Goal: Task Accomplishment & Management: Manage account settings

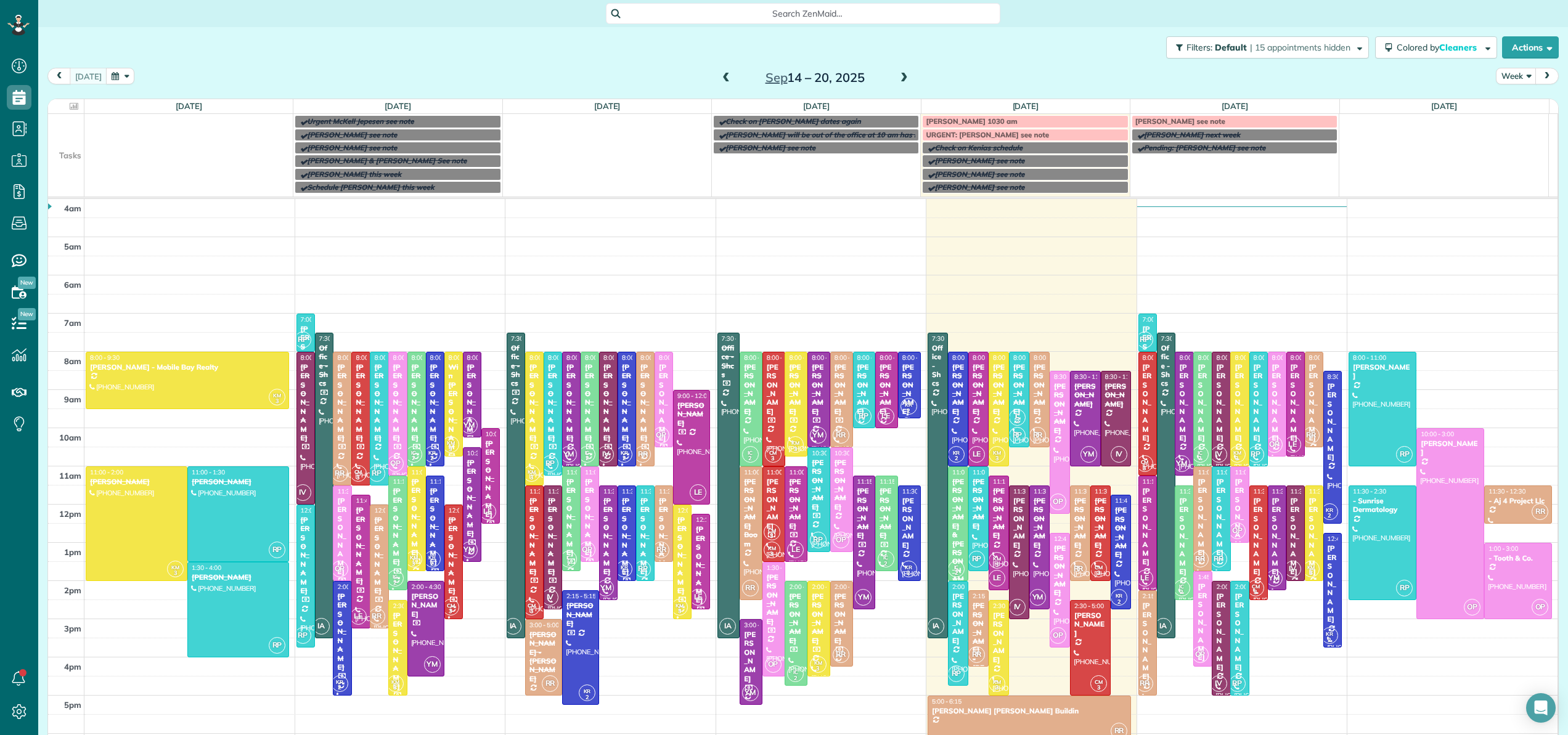
scroll to position [89, 0]
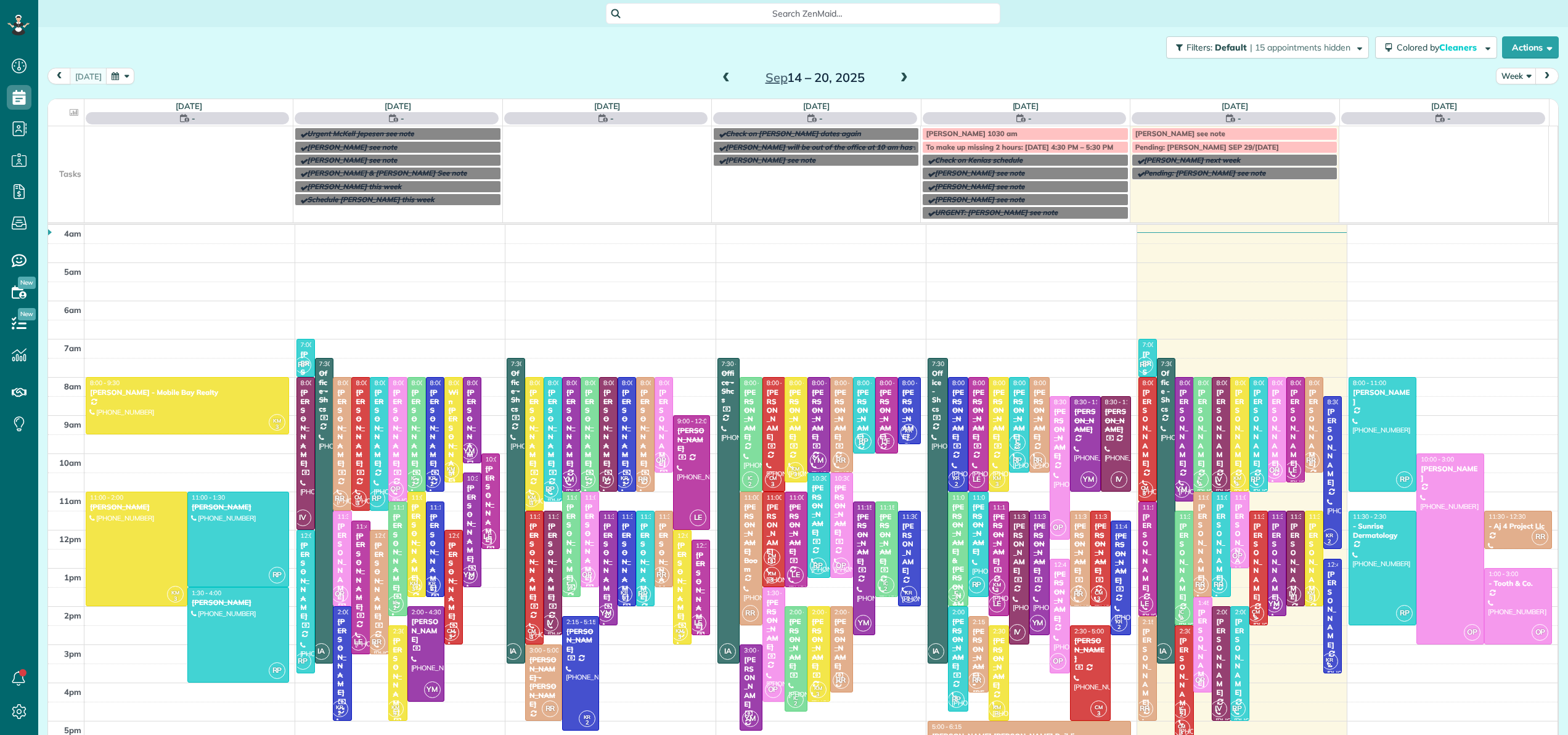
scroll to position [89, 0]
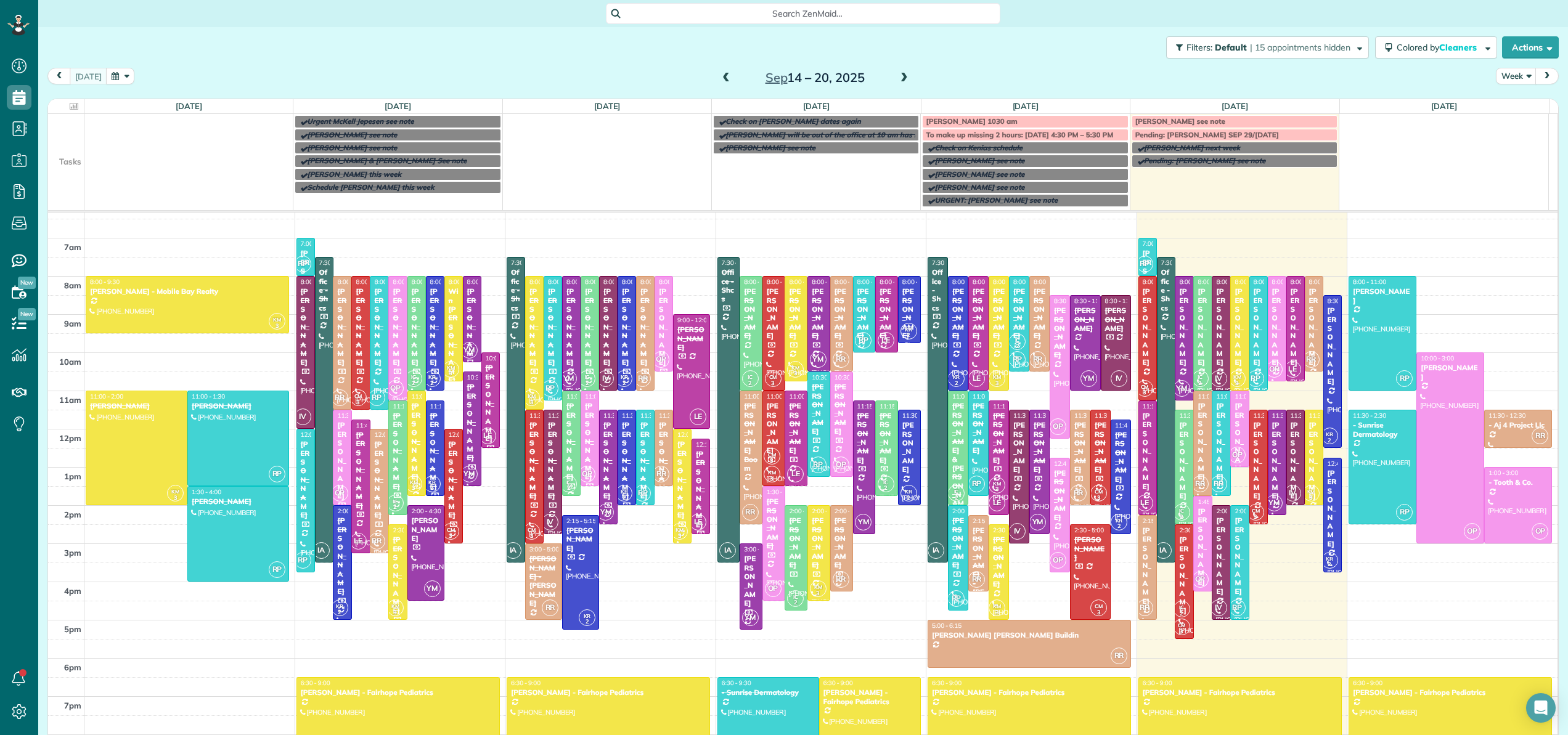
click at [948, 129] on link "To make up missing 2 hours: Thursday 4:30 PM – 5:30 PM" at bounding box center [1025, 135] width 206 height 12
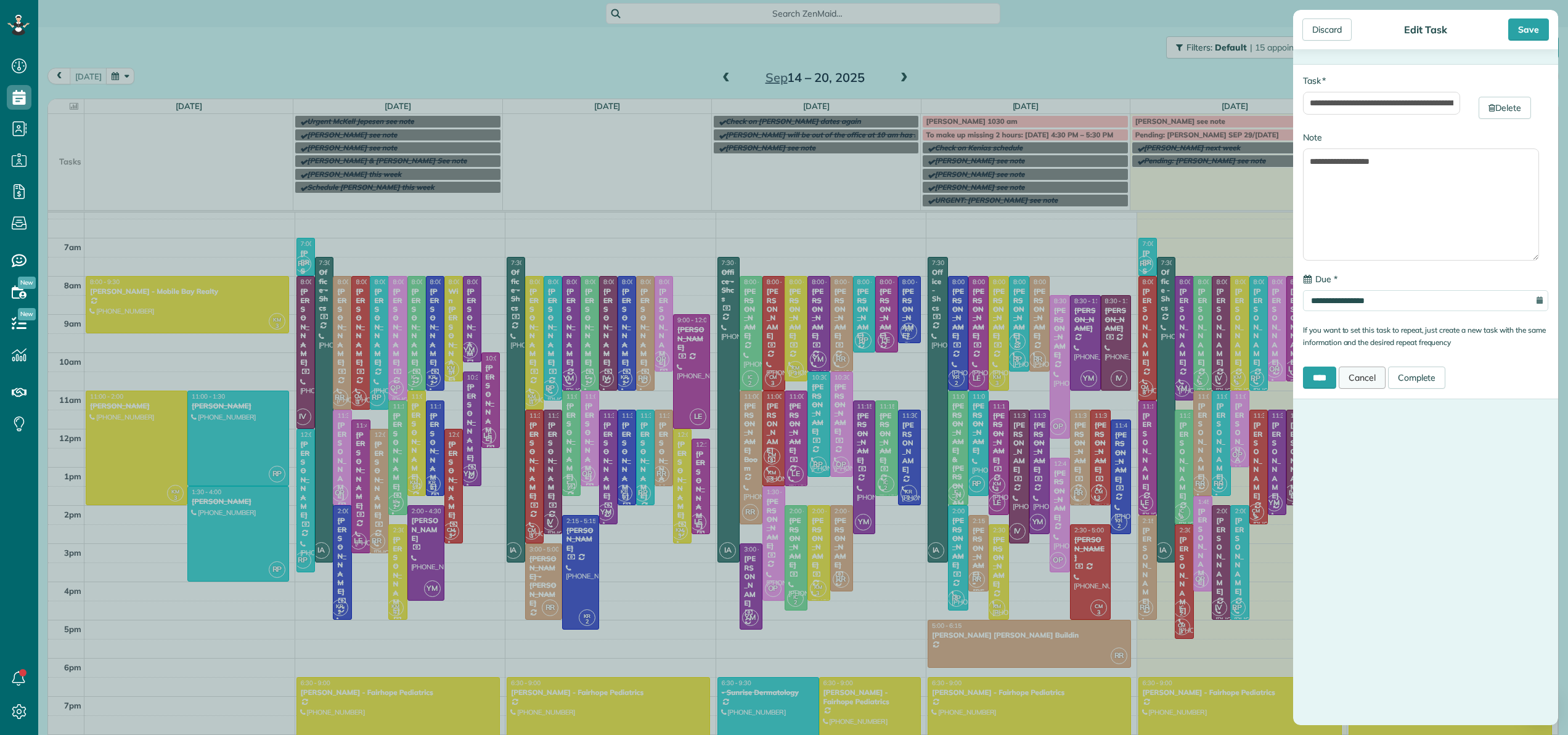
click at [1371, 380] on link "Cancel" at bounding box center [1362, 377] width 47 height 22
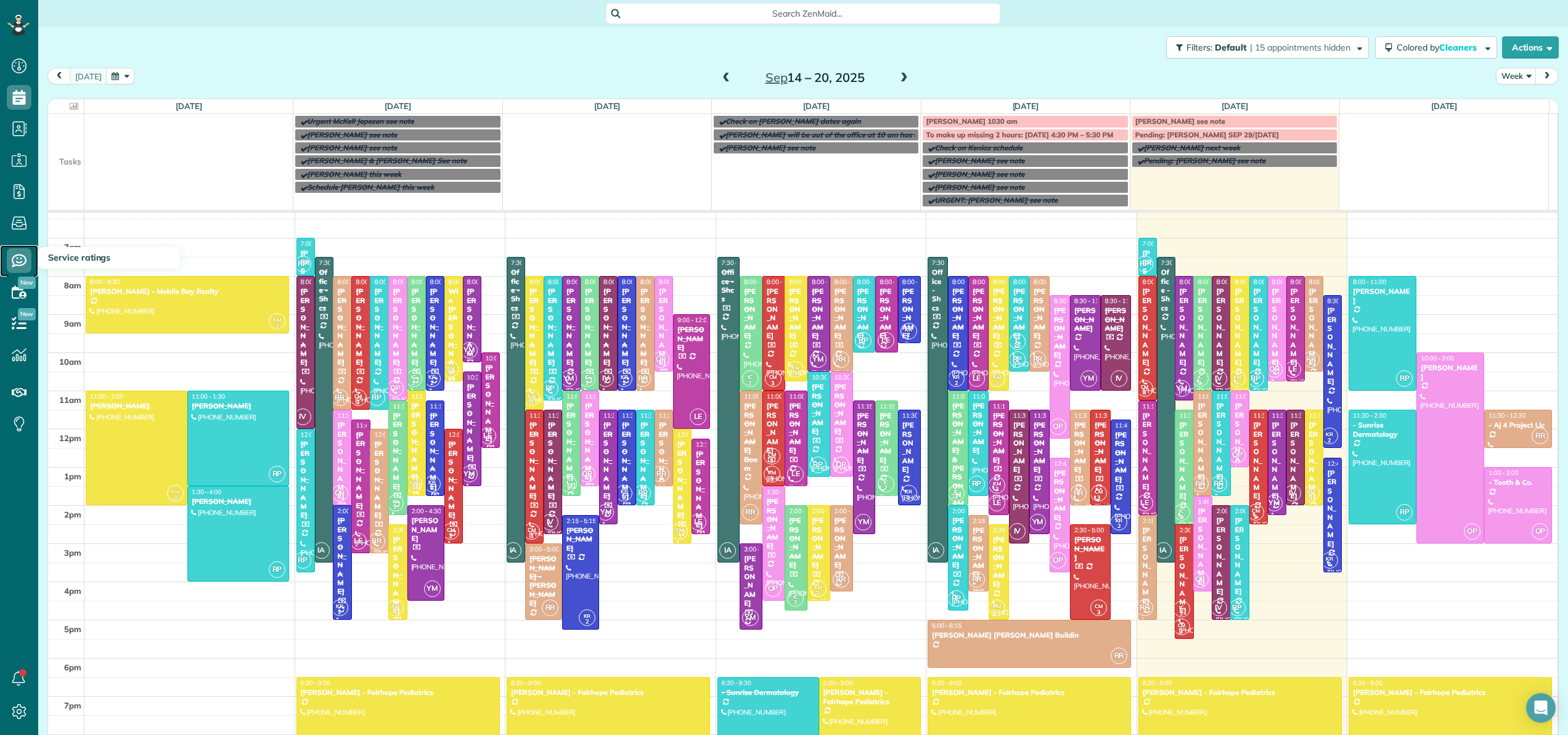
click at [21, 260] on icon at bounding box center [20, 261] width 25 height 25
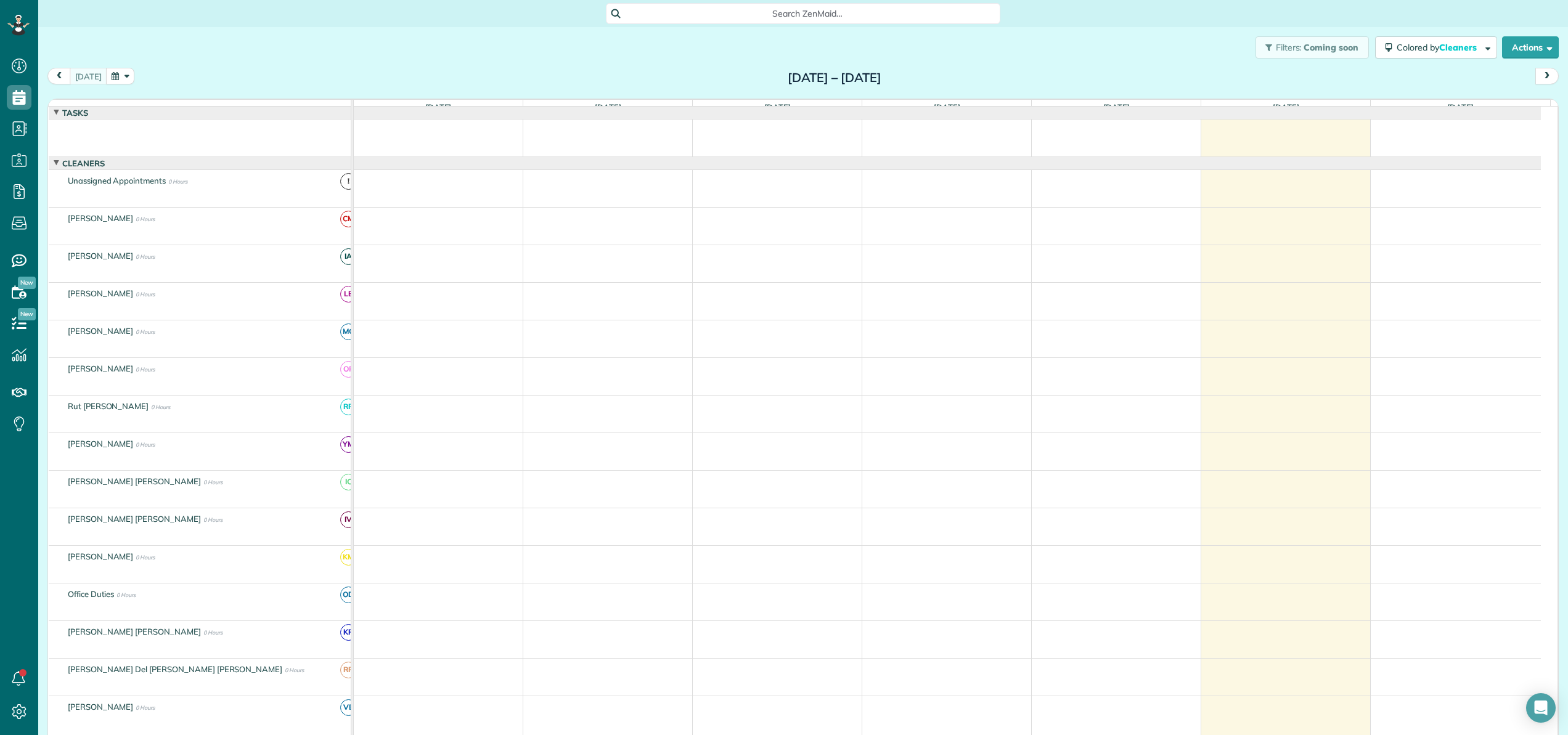
scroll to position [62, 0]
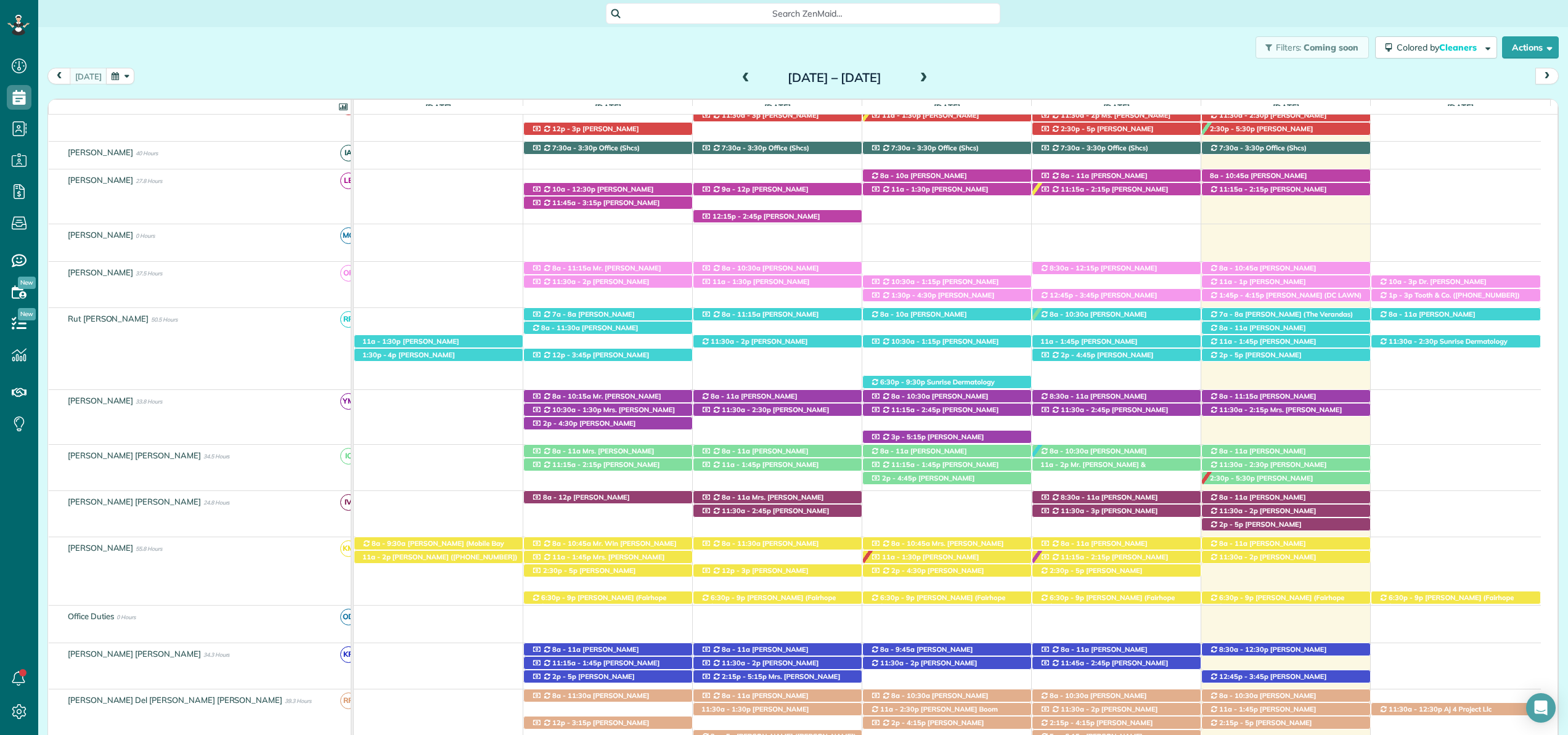
scroll to position [293, 0]
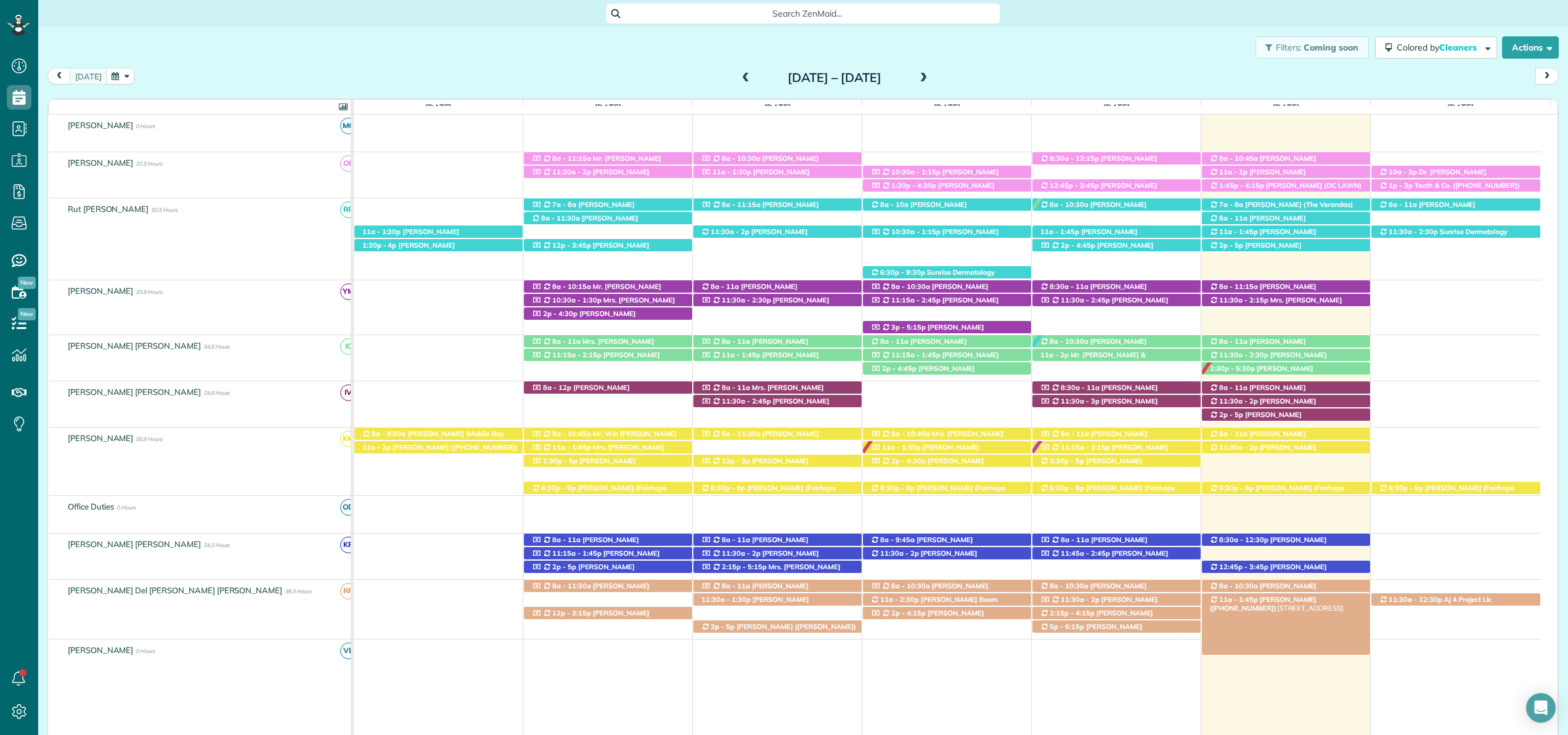
click at [1276, 600] on span "Bianca Ingram (+12513705558)" at bounding box center [1263, 604] width 107 height 17
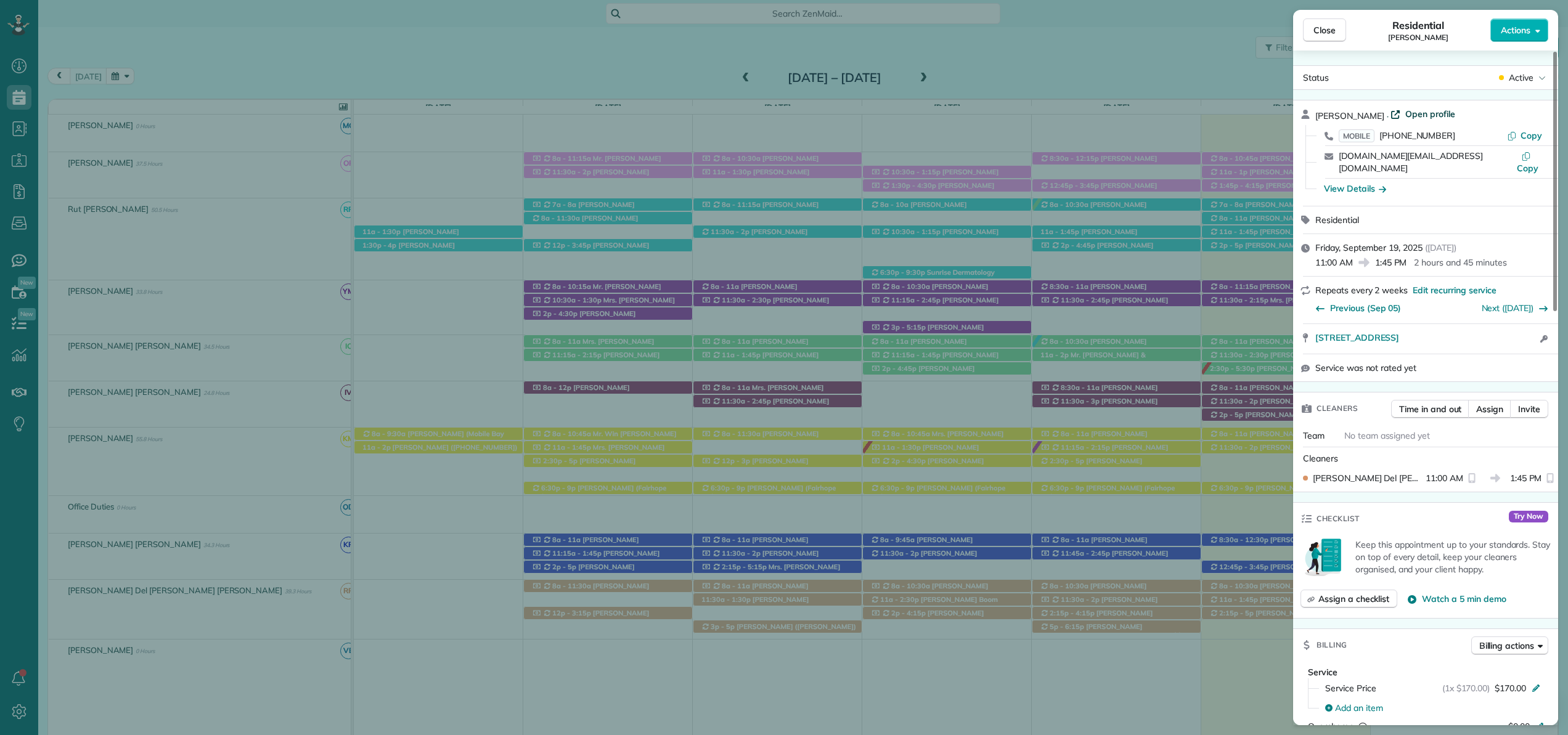
click at [1420, 115] on span "Open profile" at bounding box center [1431, 114] width 50 height 12
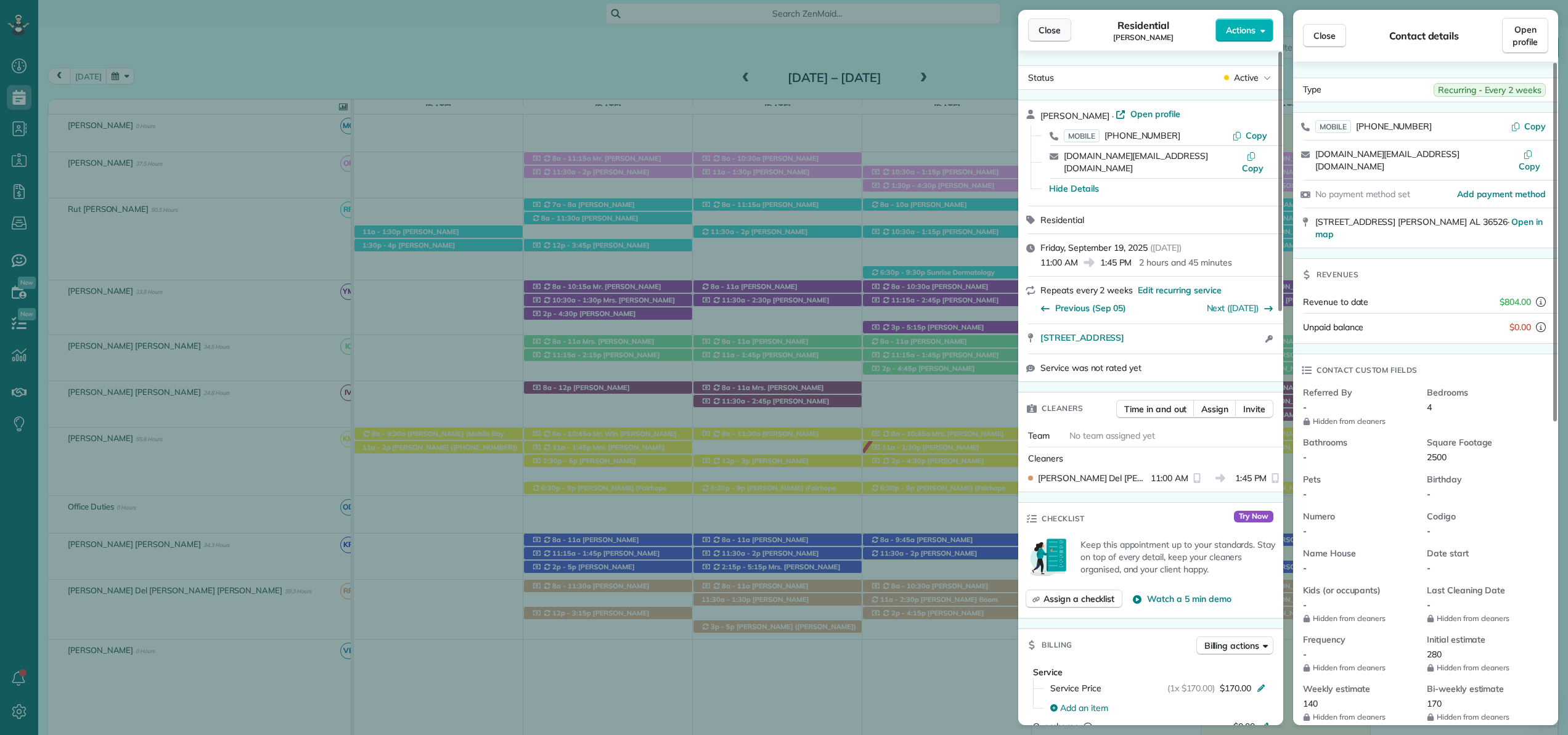
click at [1049, 29] on span "Close" at bounding box center [1050, 30] width 22 height 12
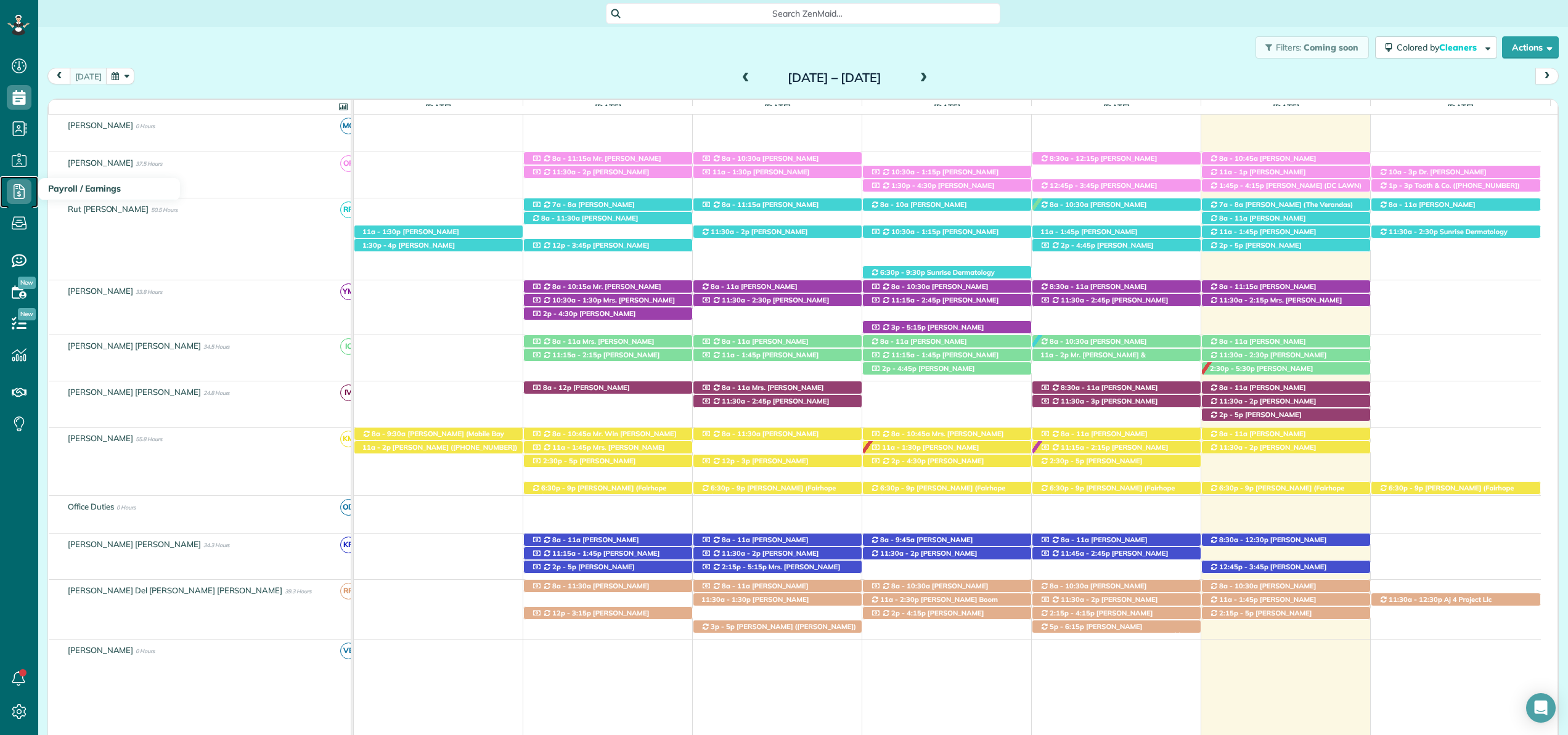
click at [17, 186] on icon at bounding box center [20, 192] width 25 height 25
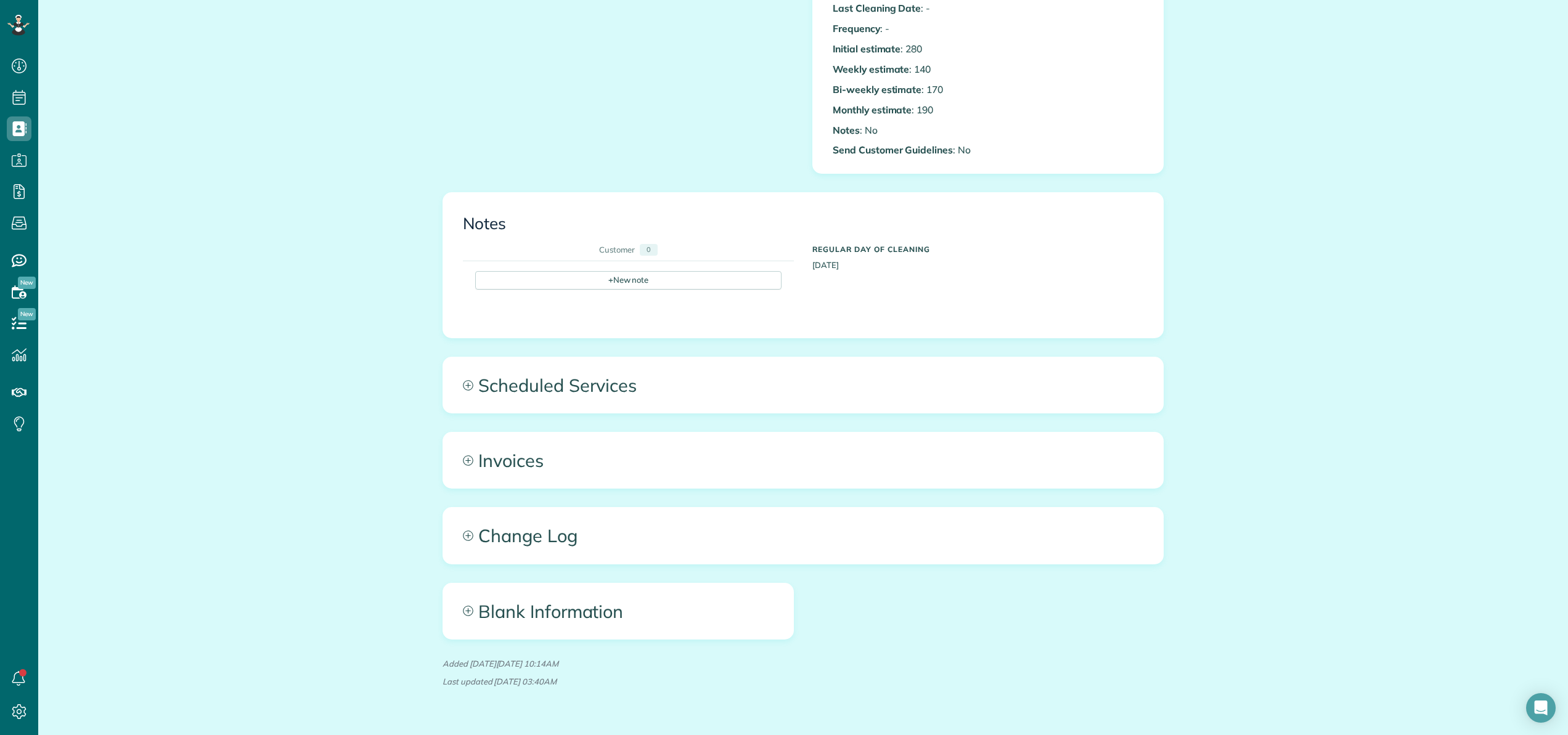
scroll to position [443, 0]
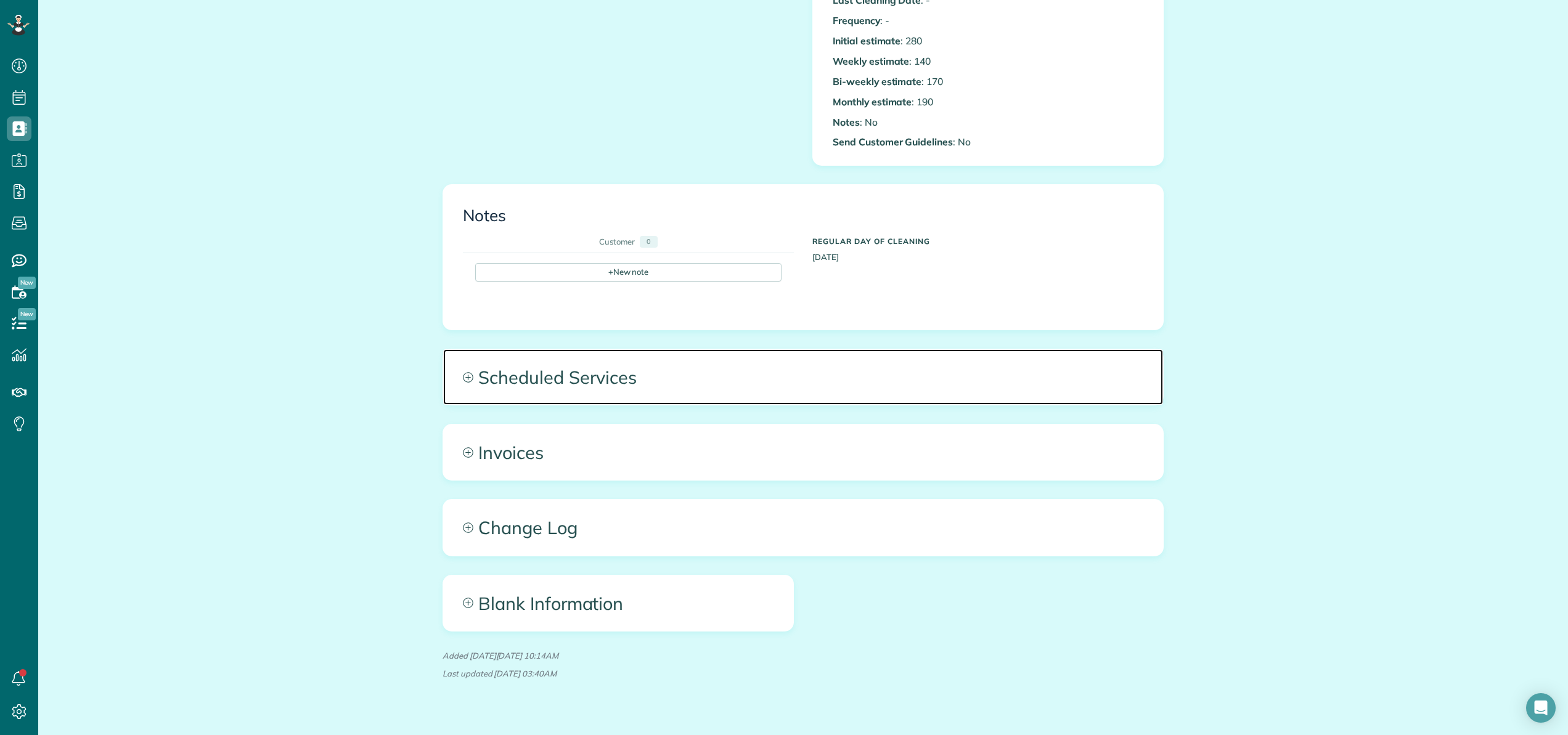
click at [600, 377] on span "Scheduled Services" at bounding box center [803, 377] width 720 height 55
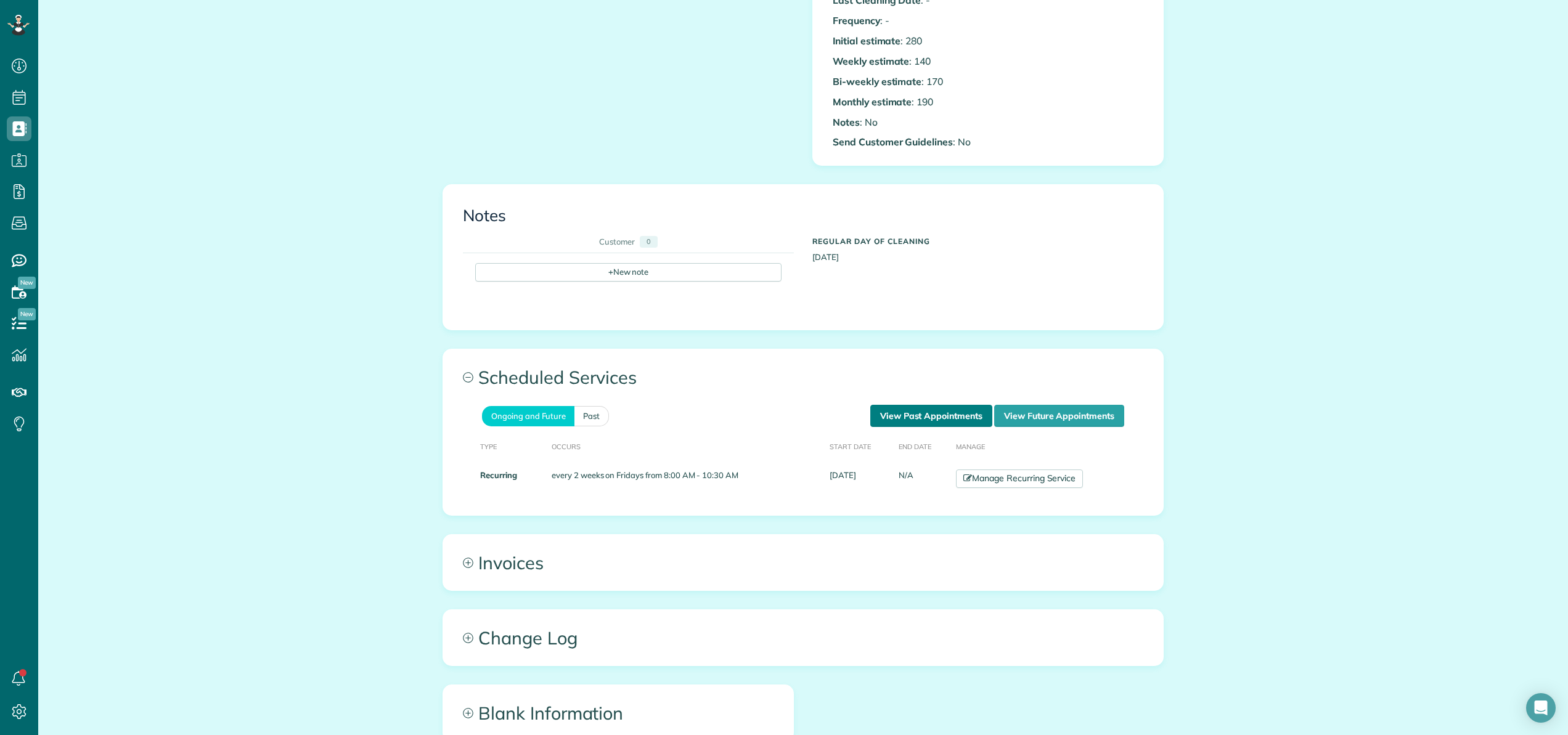
click at [943, 416] on link "View Past Appointments" at bounding box center [931, 416] width 122 height 22
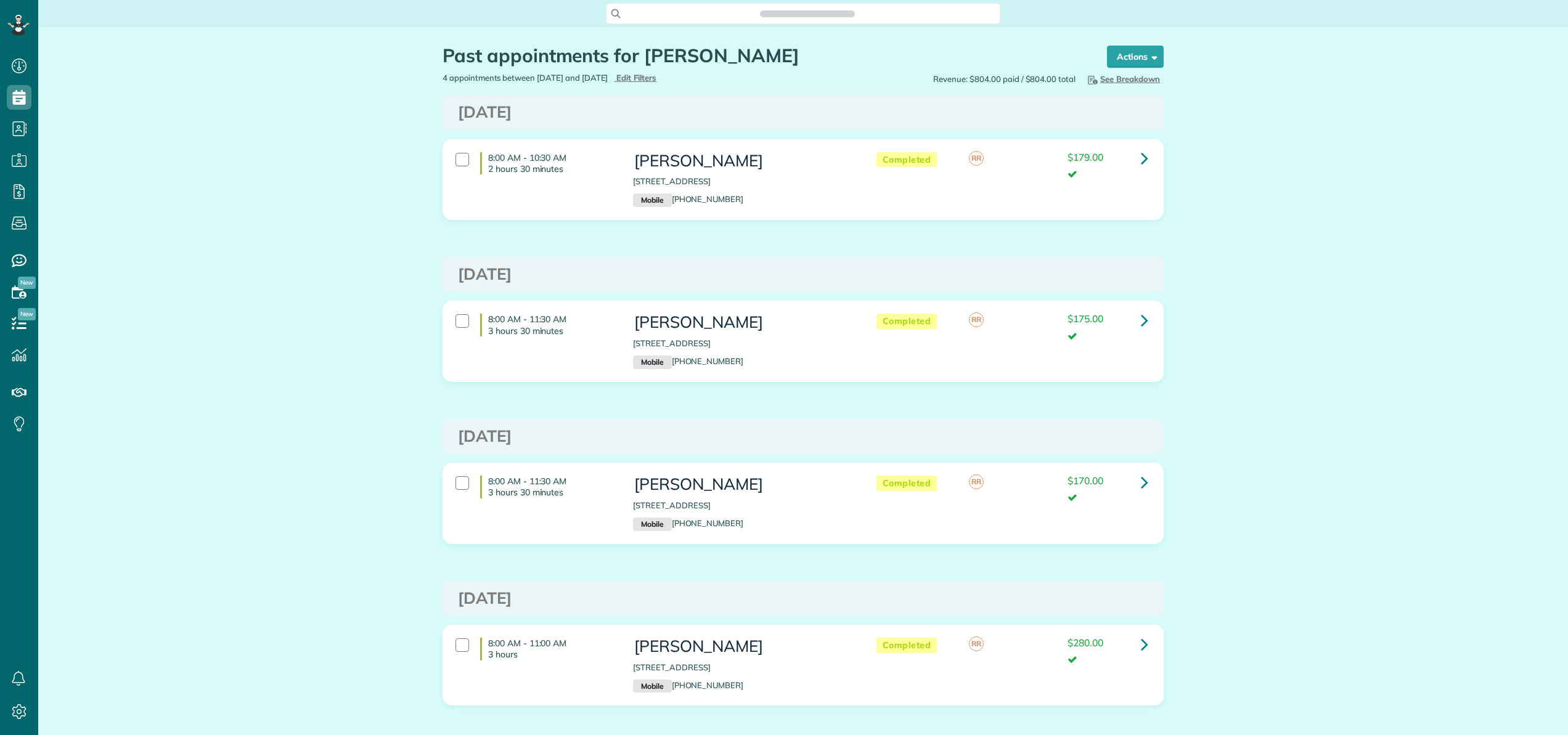
scroll to position [5, 5]
click at [1141, 324] on icon at bounding box center [1144, 320] width 7 height 21
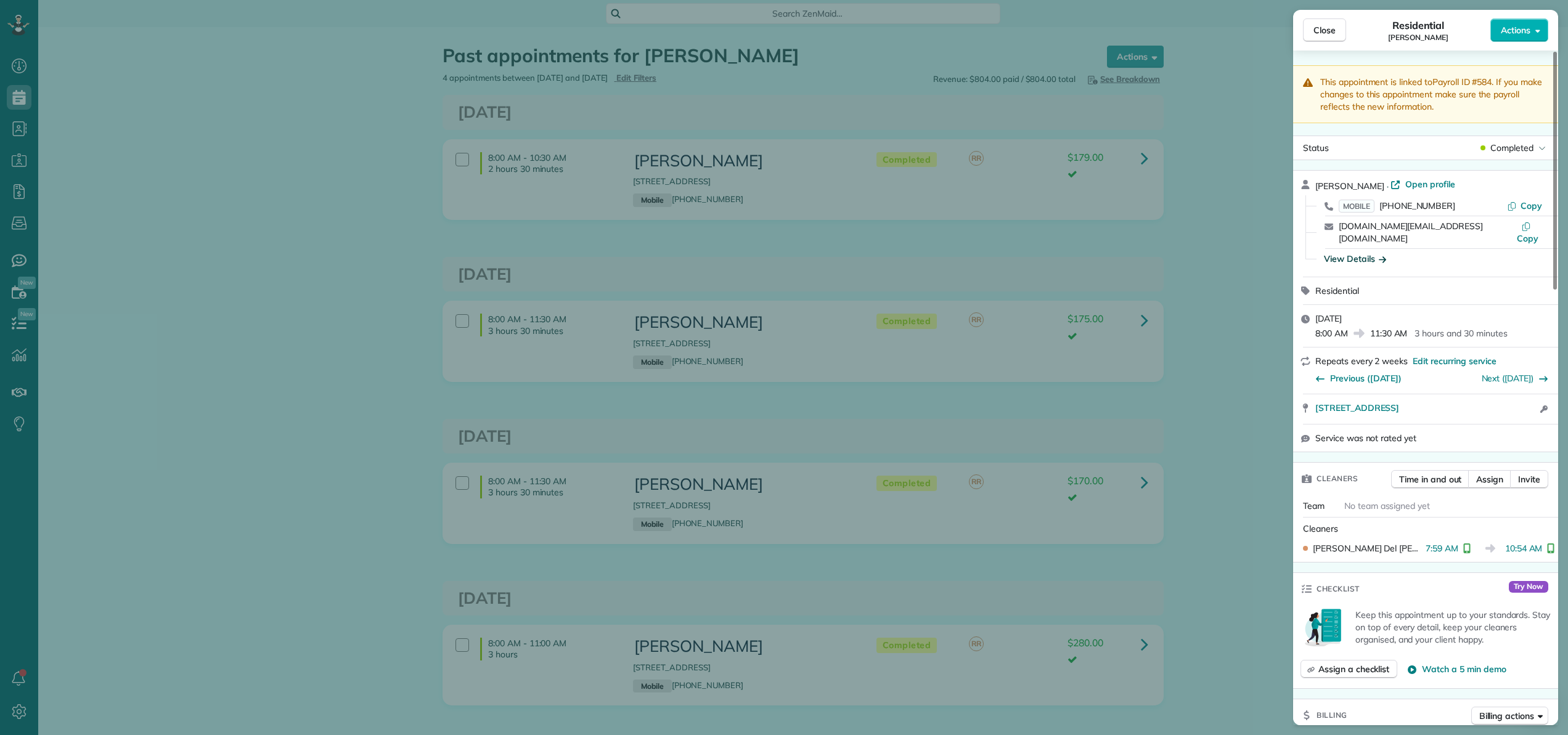
click at [1330, 252] on div "View Details" at bounding box center [1355, 259] width 62 height 12
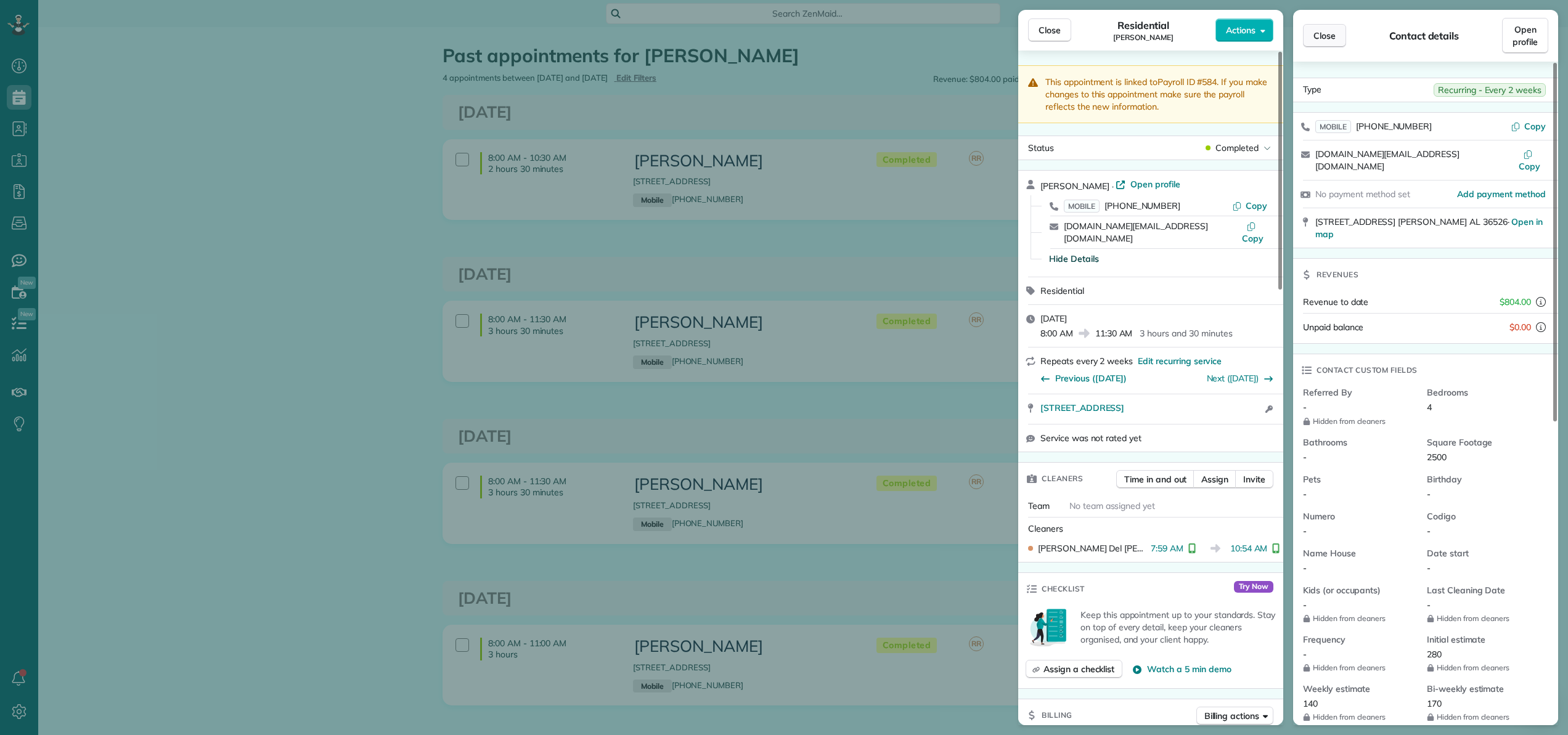
click at [1326, 37] on span "Close" at bounding box center [1325, 36] width 22 height 12
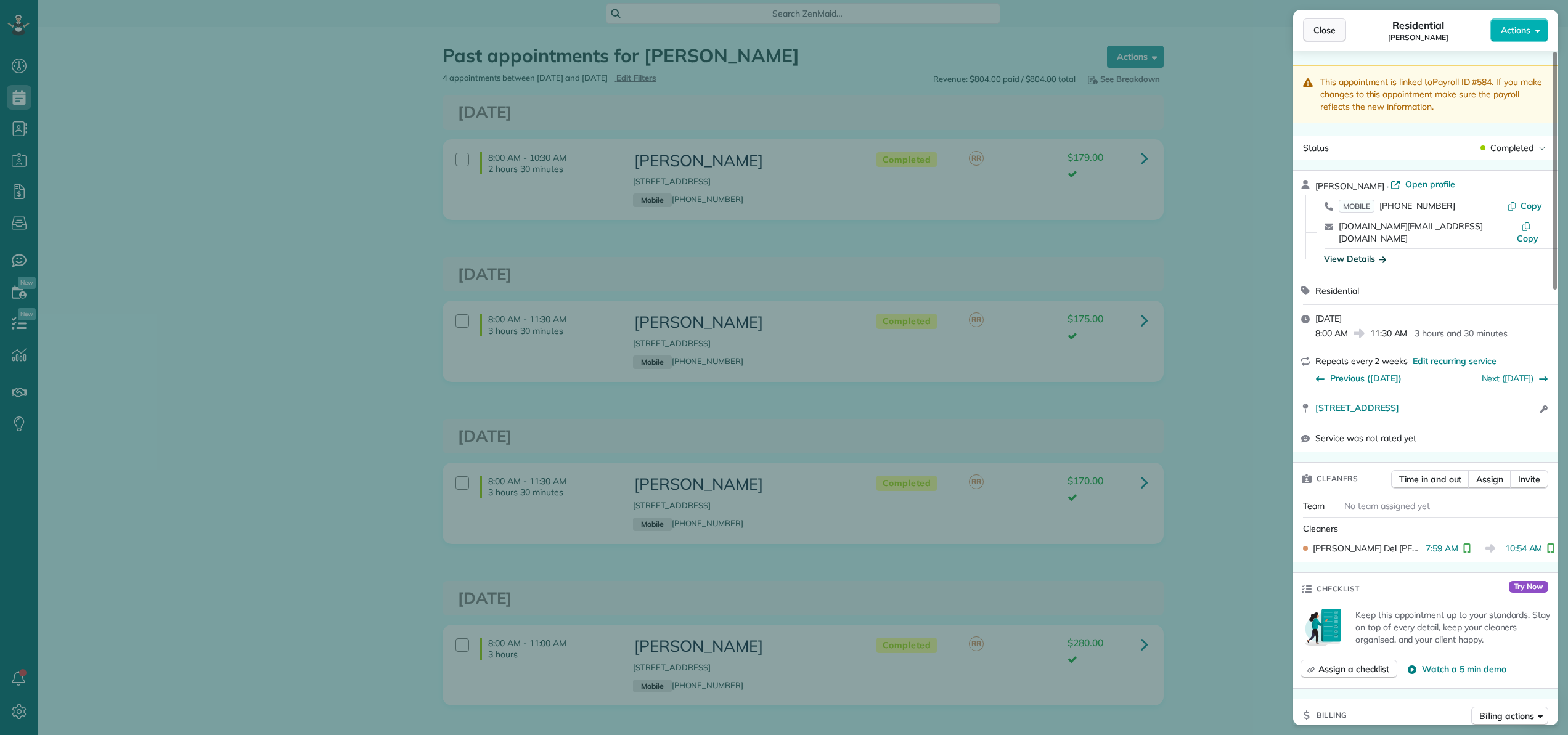
click at [1310, 27] on button "Close" at bounding box center [1325, 30] width 43 height 23
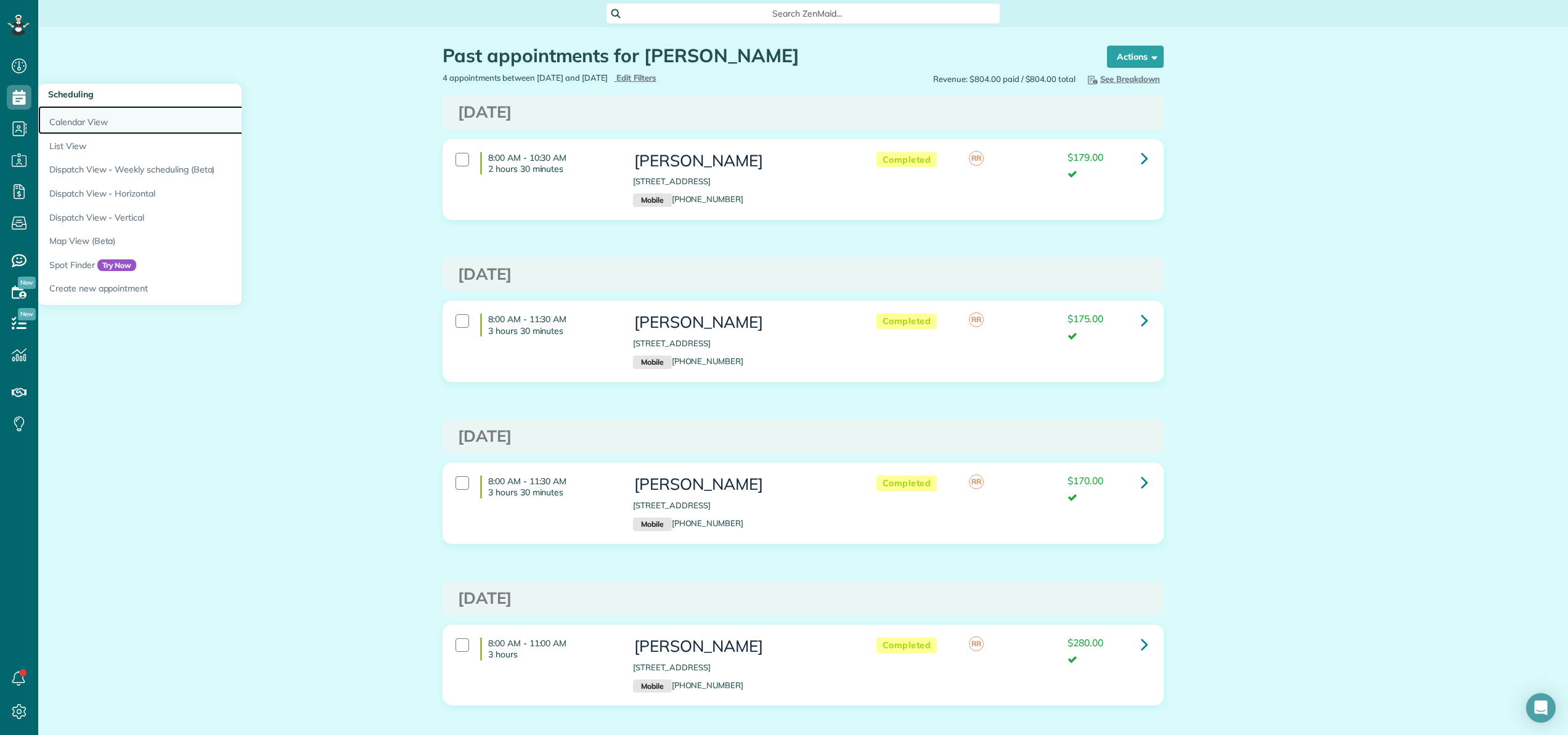
click at [70, 117] on link "Calendar View" at bounding box center [193, 120] width 309 height 29
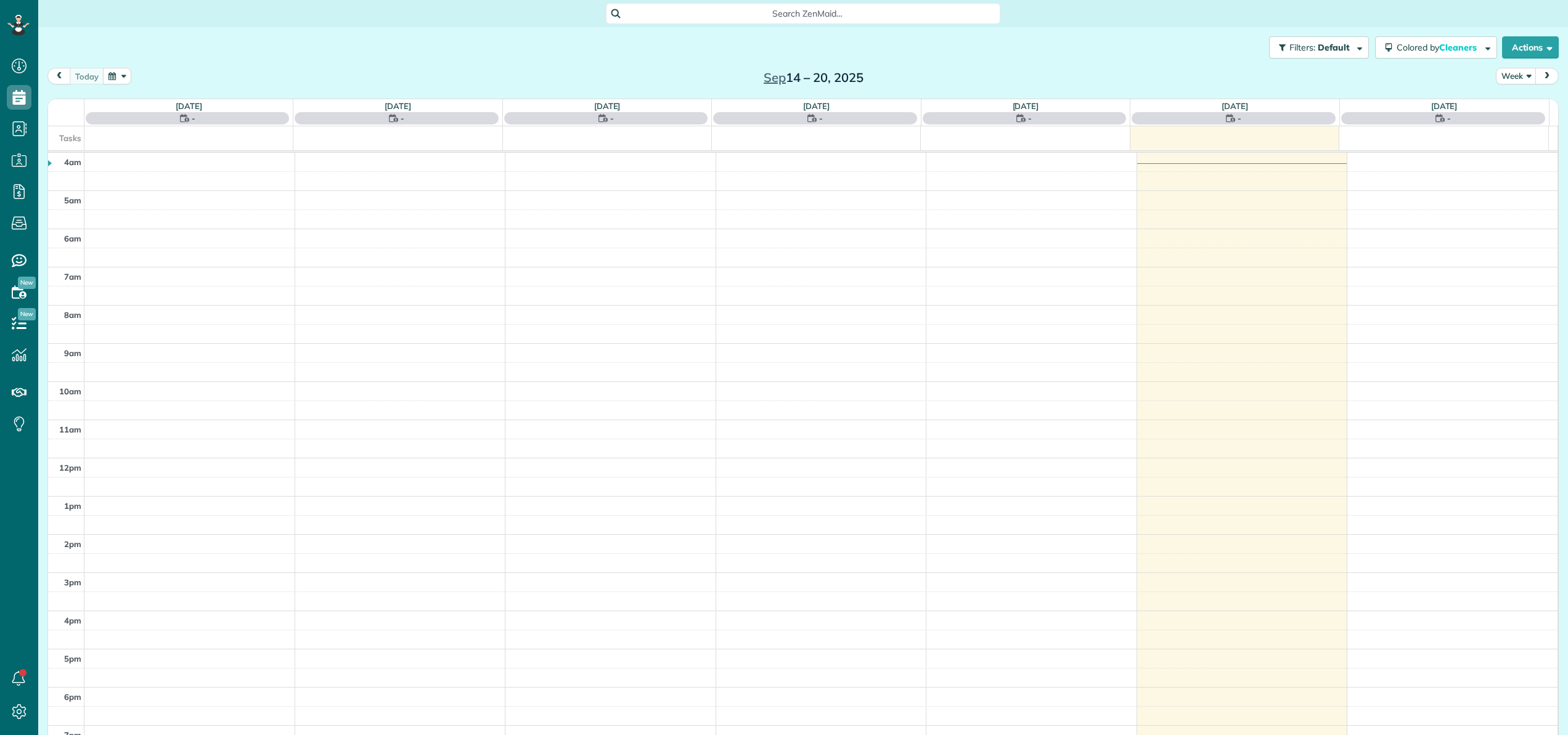
scroll to position [89, 0]
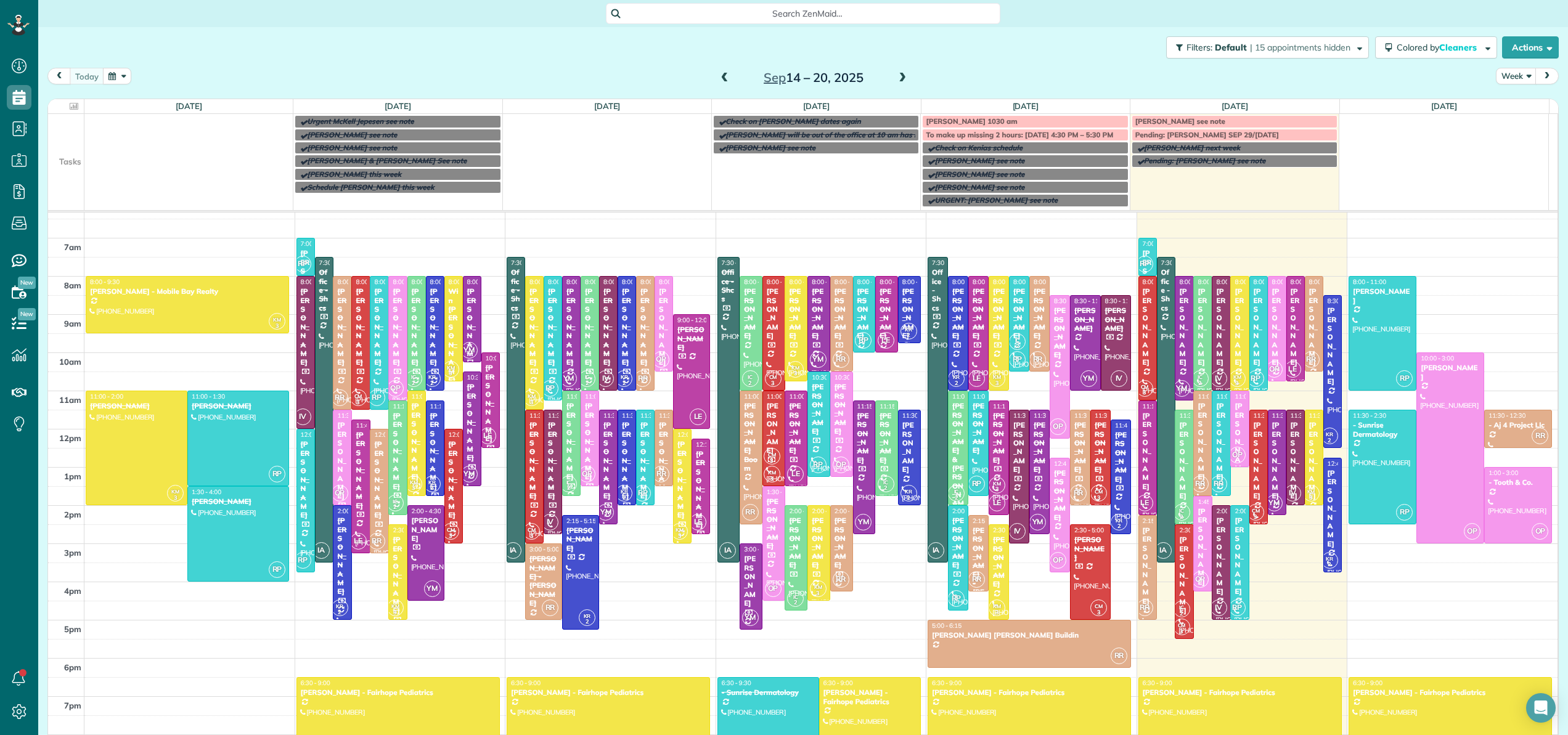
click at [895, 77] on span at bounding box center [902, 78] width 13 height 11
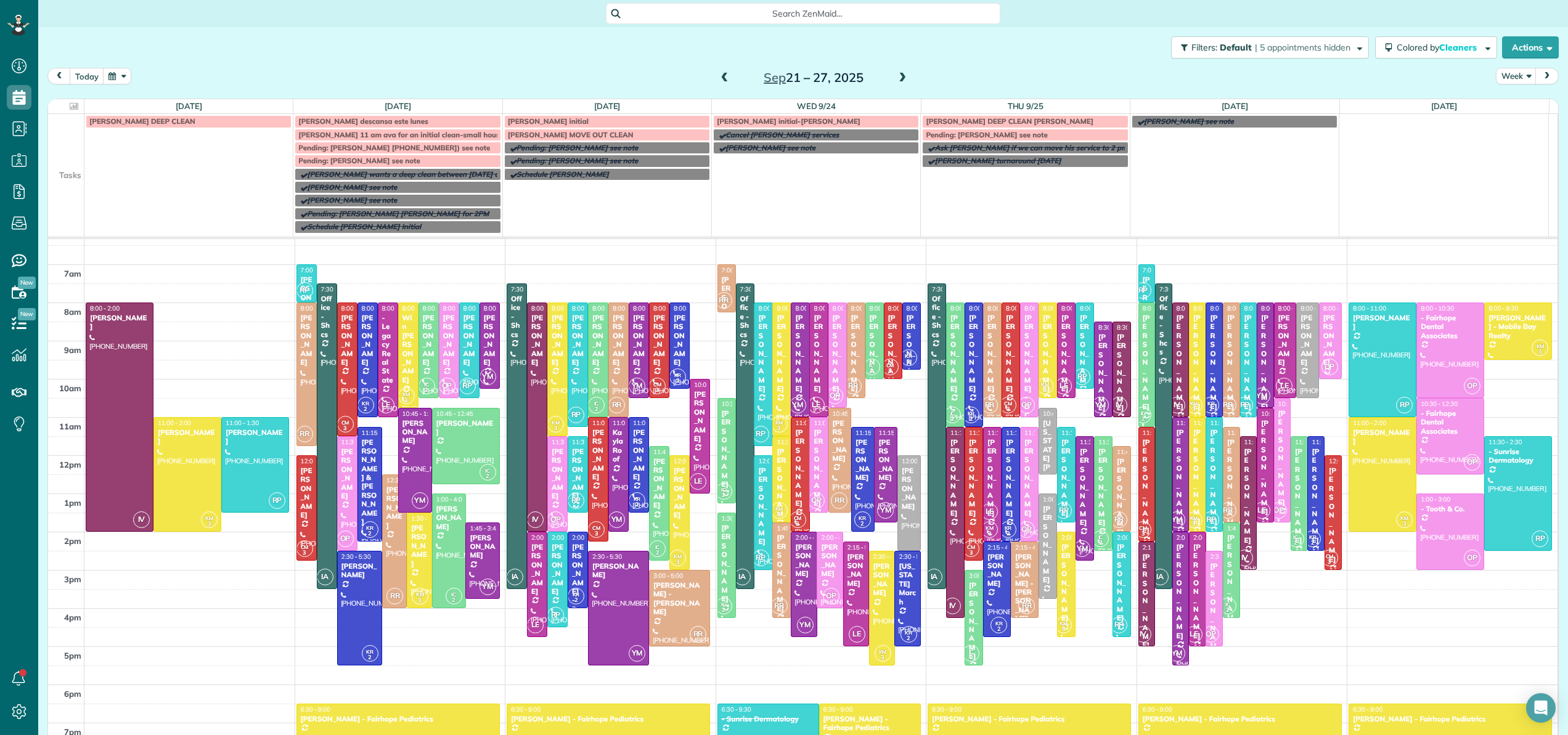
click at [417, 136] on span "Kenia 11 am ava for an initial clean-small house or a regular cleaning" at bounding box center [437, 135] width 278 height 9
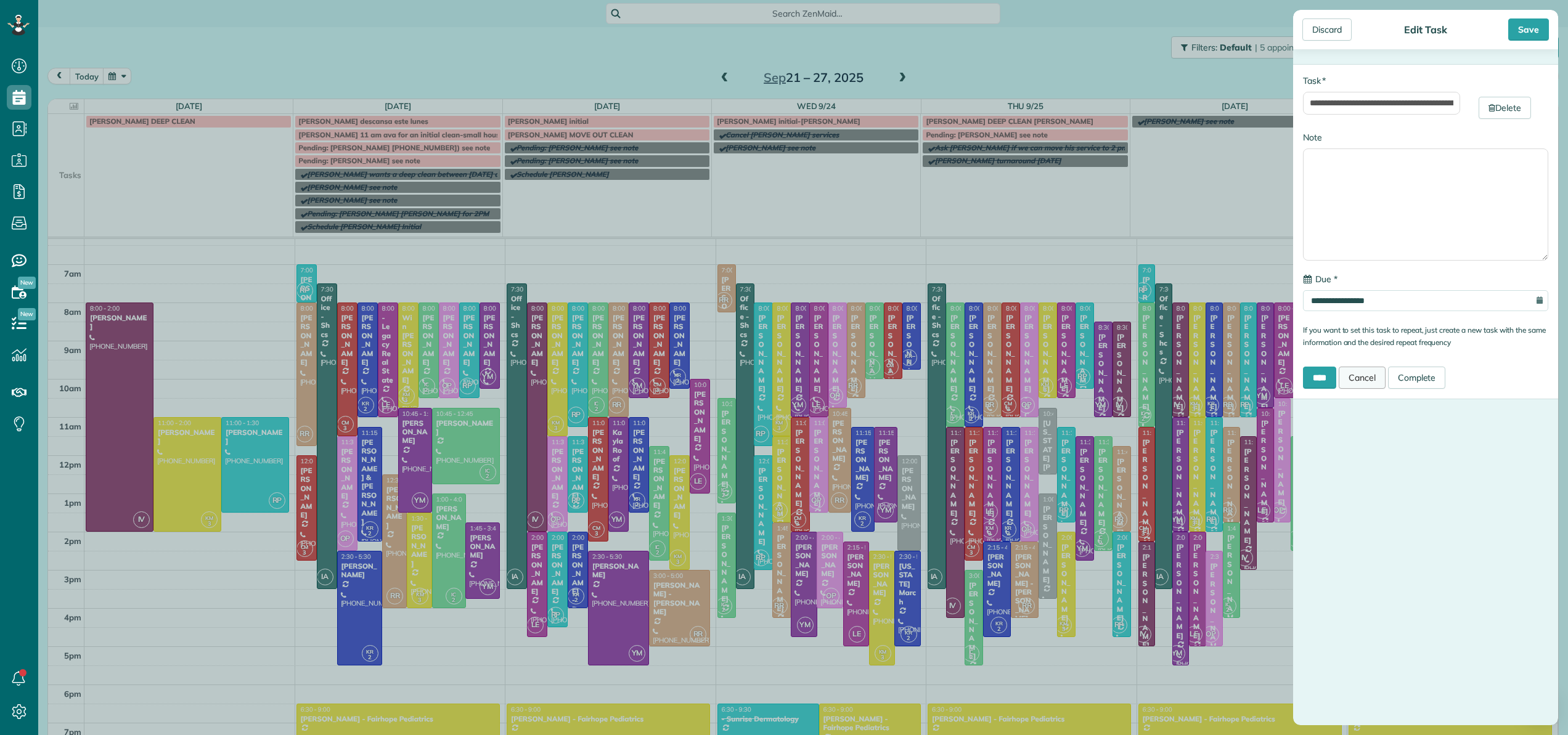
click at [1370, 382] on link "Cancel" at bounding box center [1362, 377] width 47 height 22
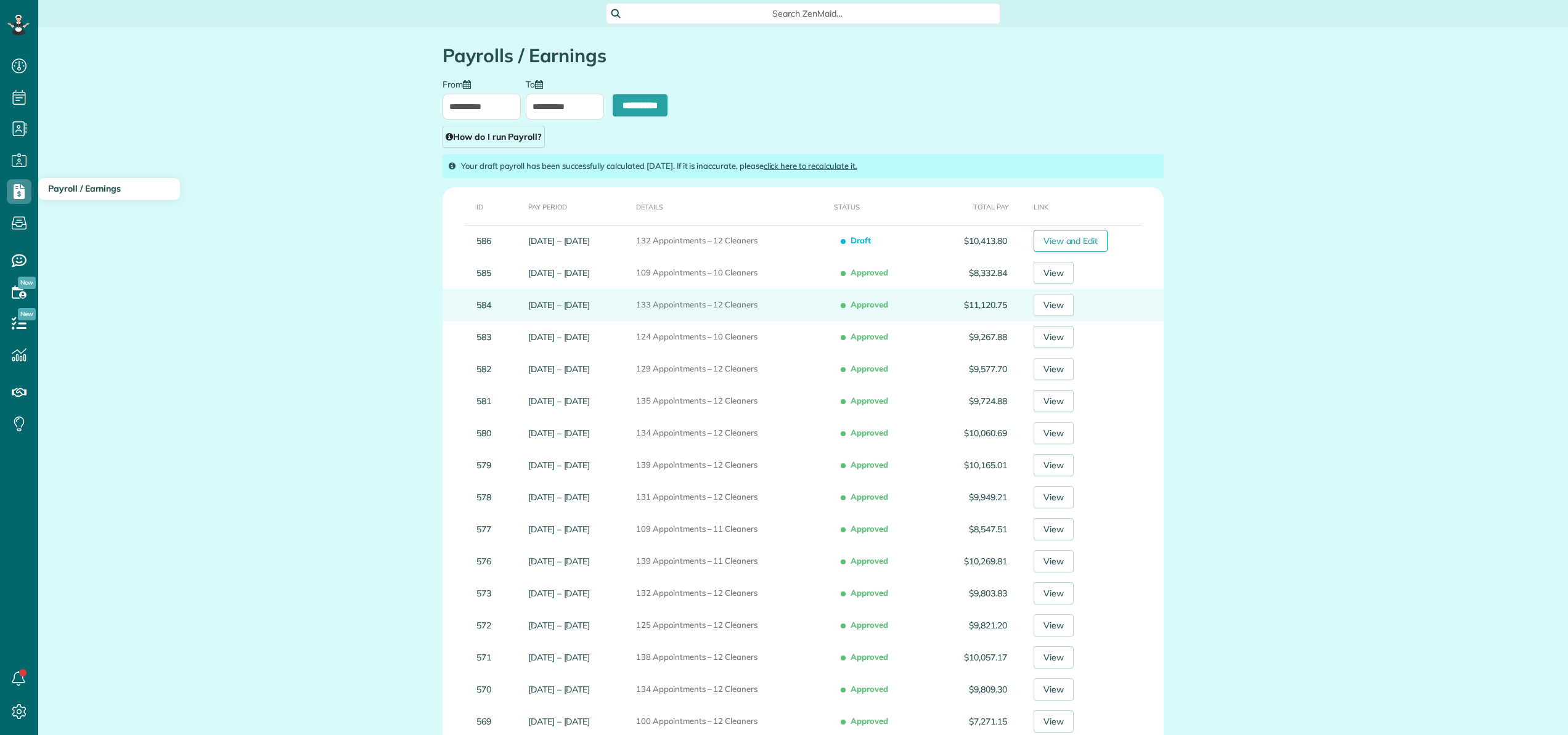
type input "**********"
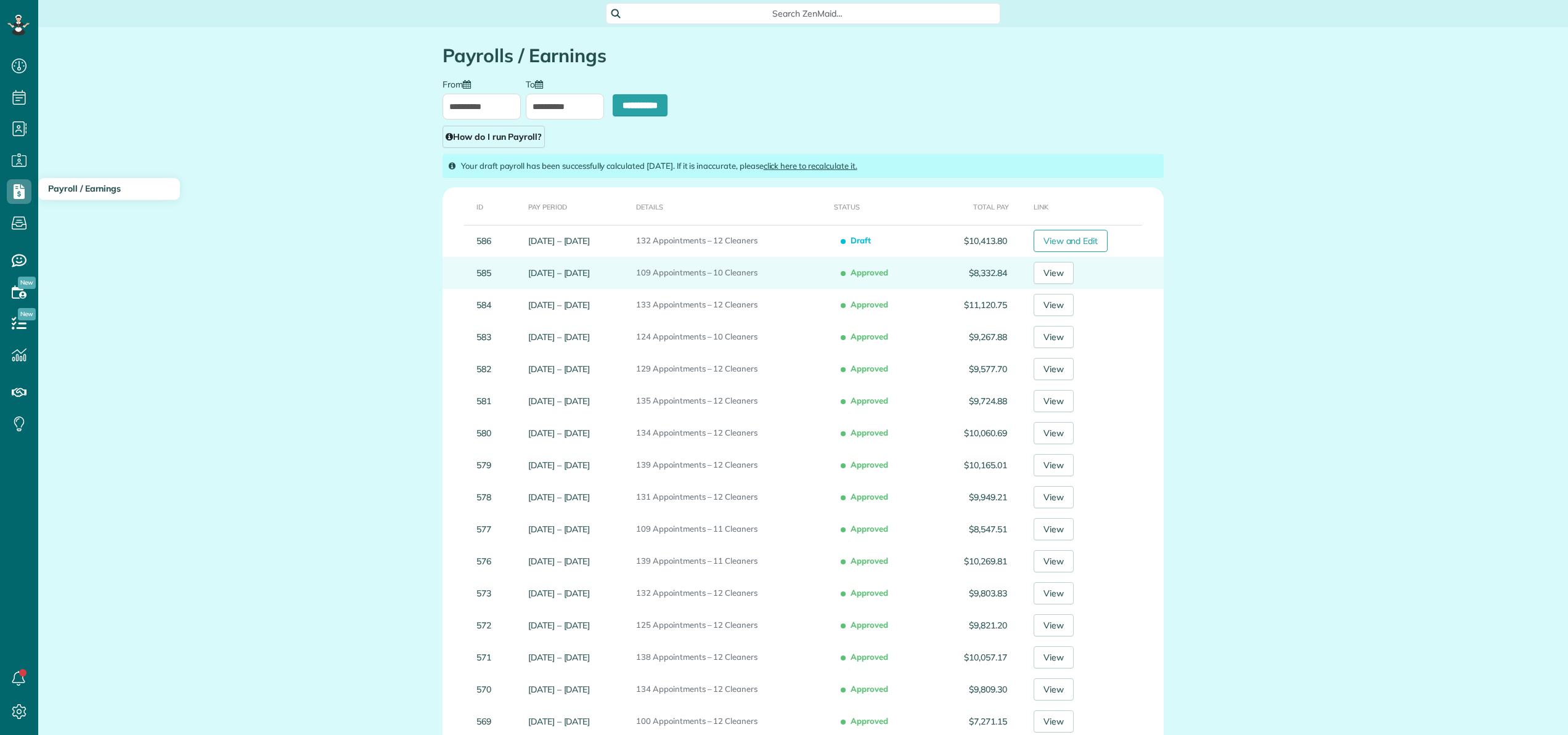
scroll to position [5, 5]
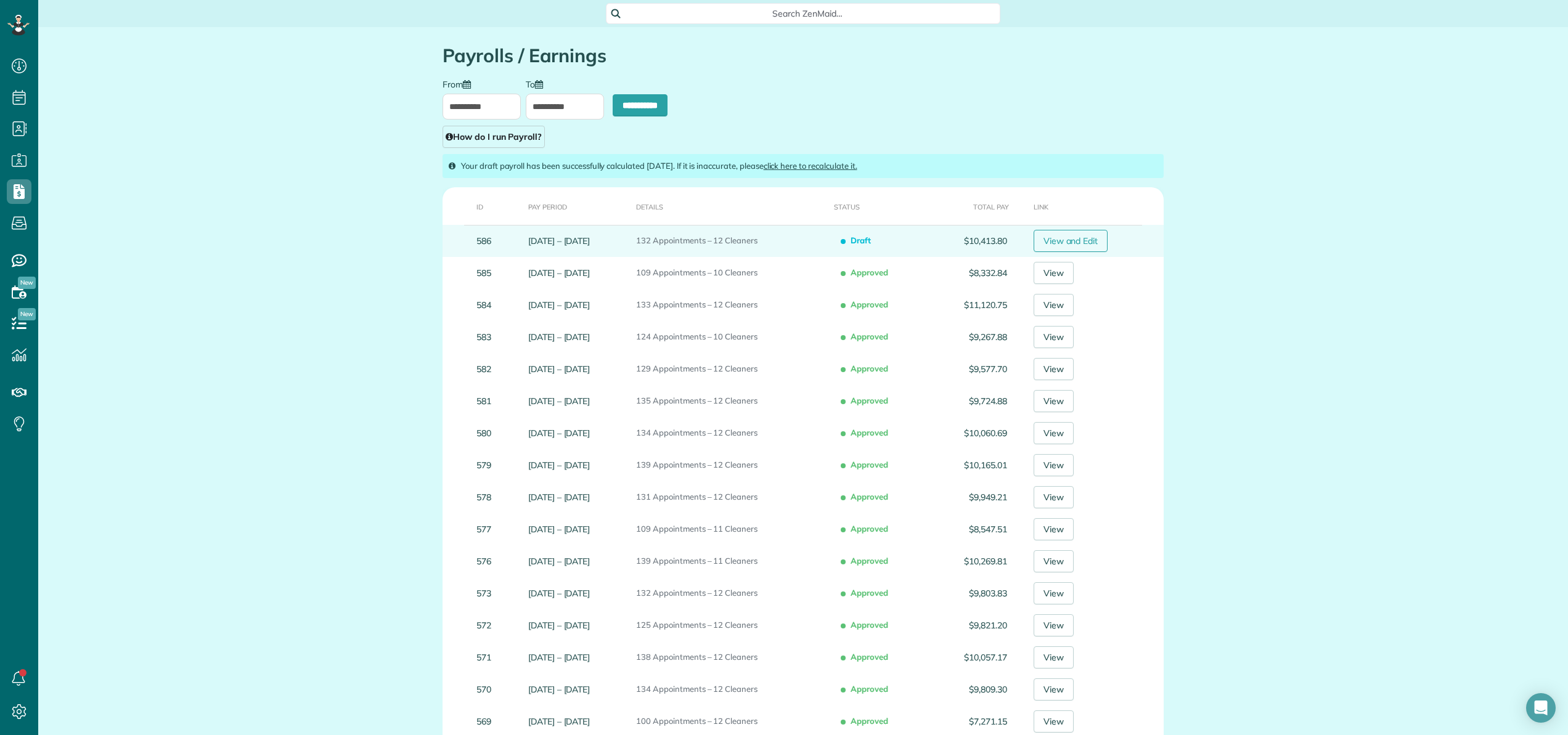
click at [1093, 238] on link "View and Edit" at bounding box center [1071, 241] width 75 height 22
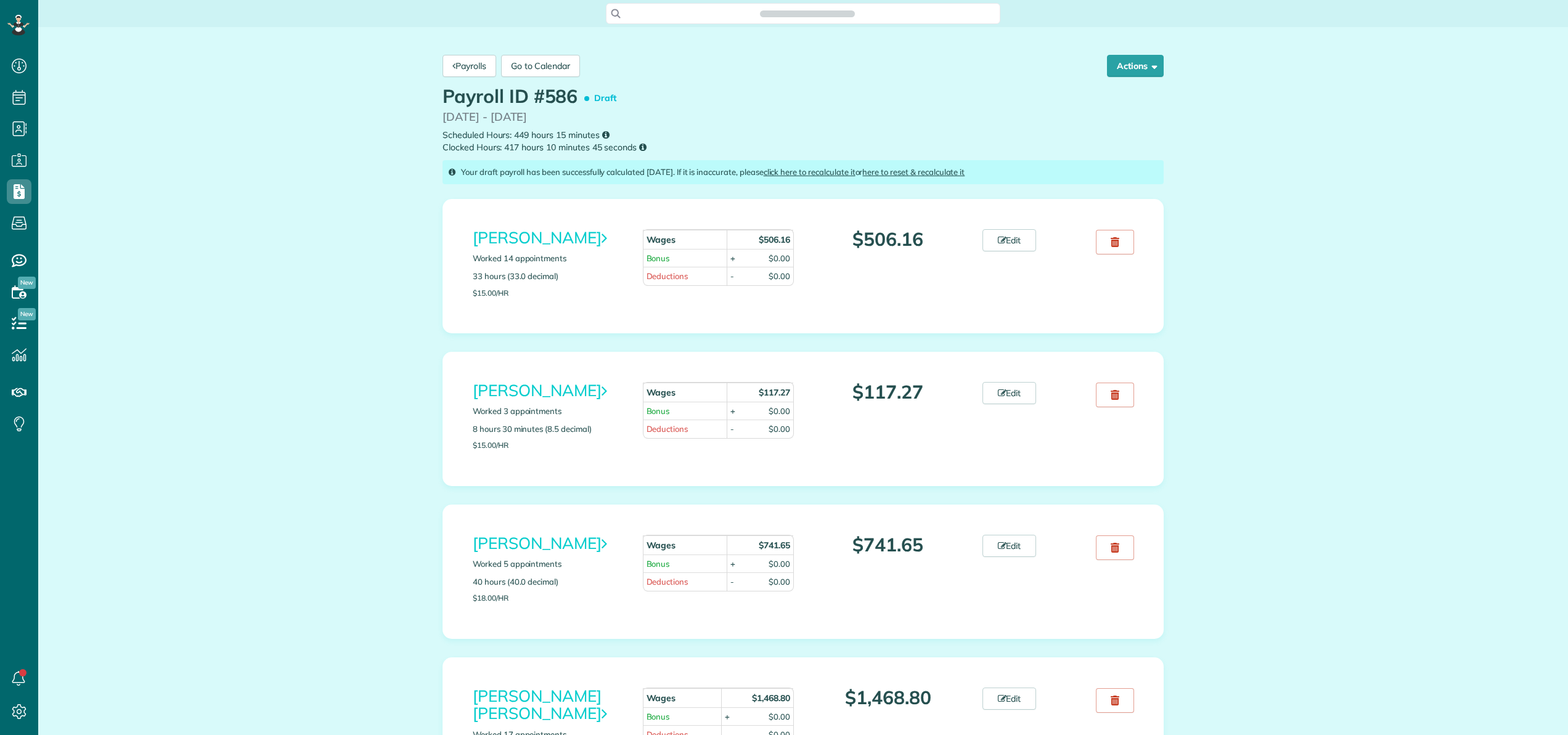
scroll to position [5, 5]
click at [1015, 242] on link "Edit" at bounding box center [1010, 240] width 54 height 22
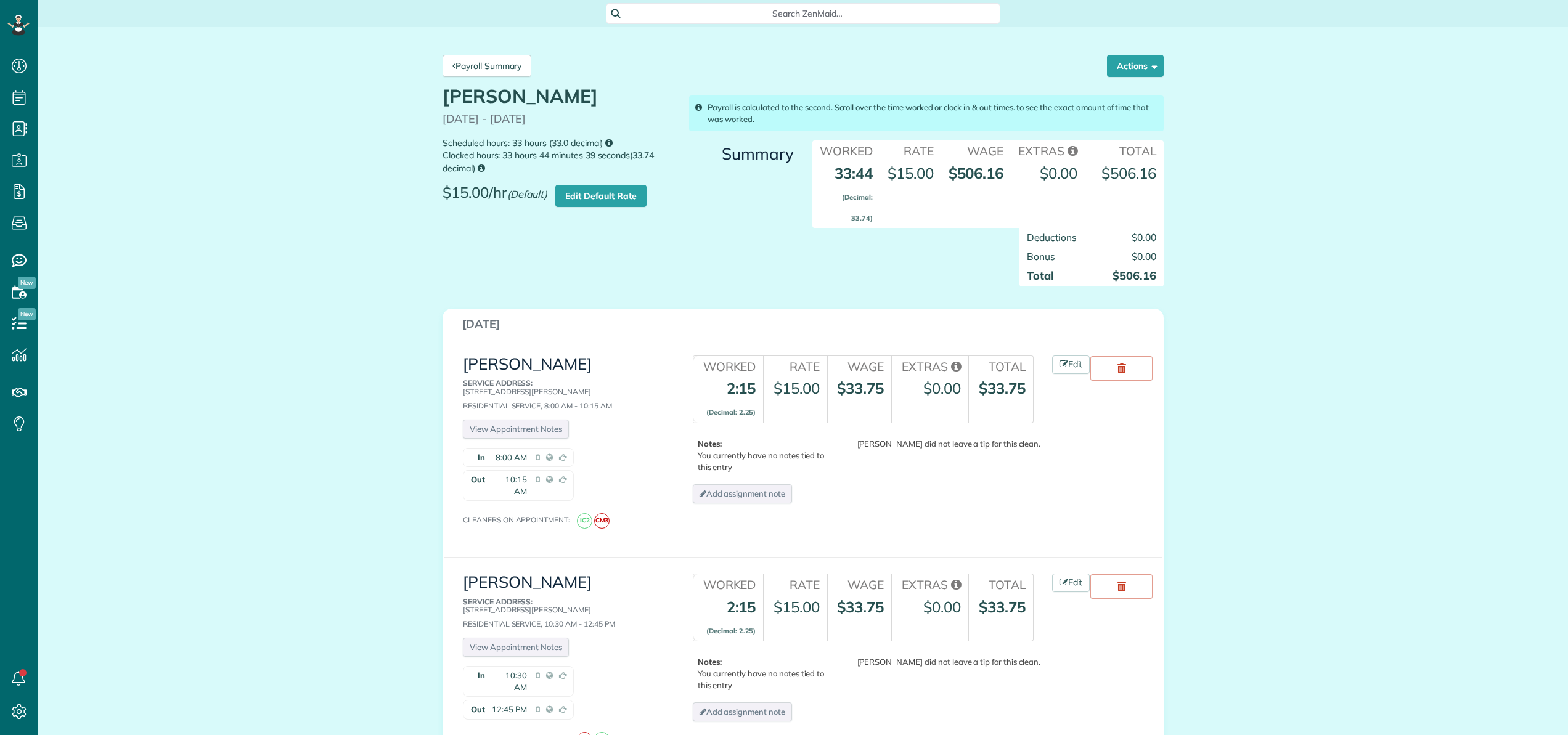
scroll to position [5, 5]
click at [452, 68] on icon at bounding box center [453, 66] width 3 height 9
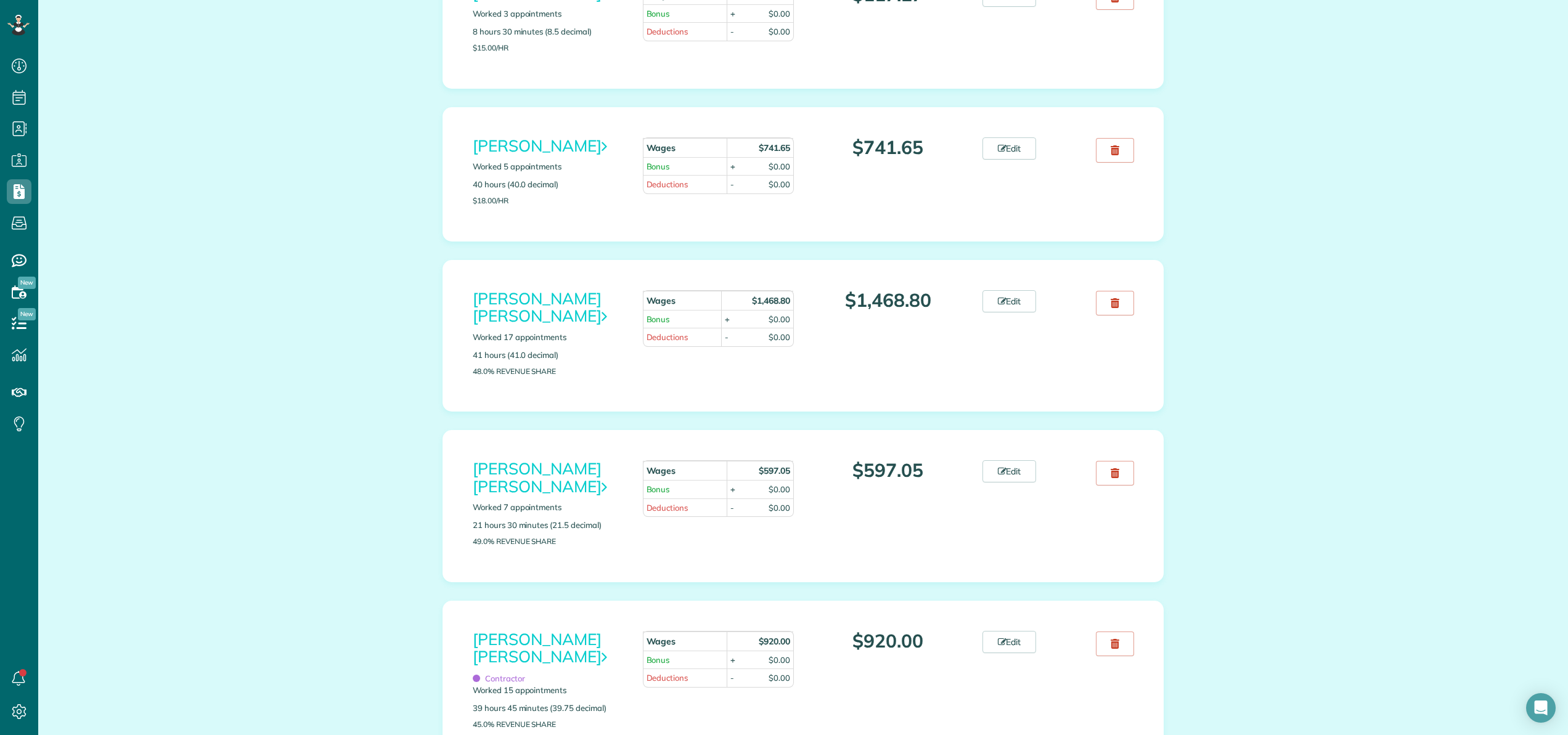
scroll to position [406, 0]
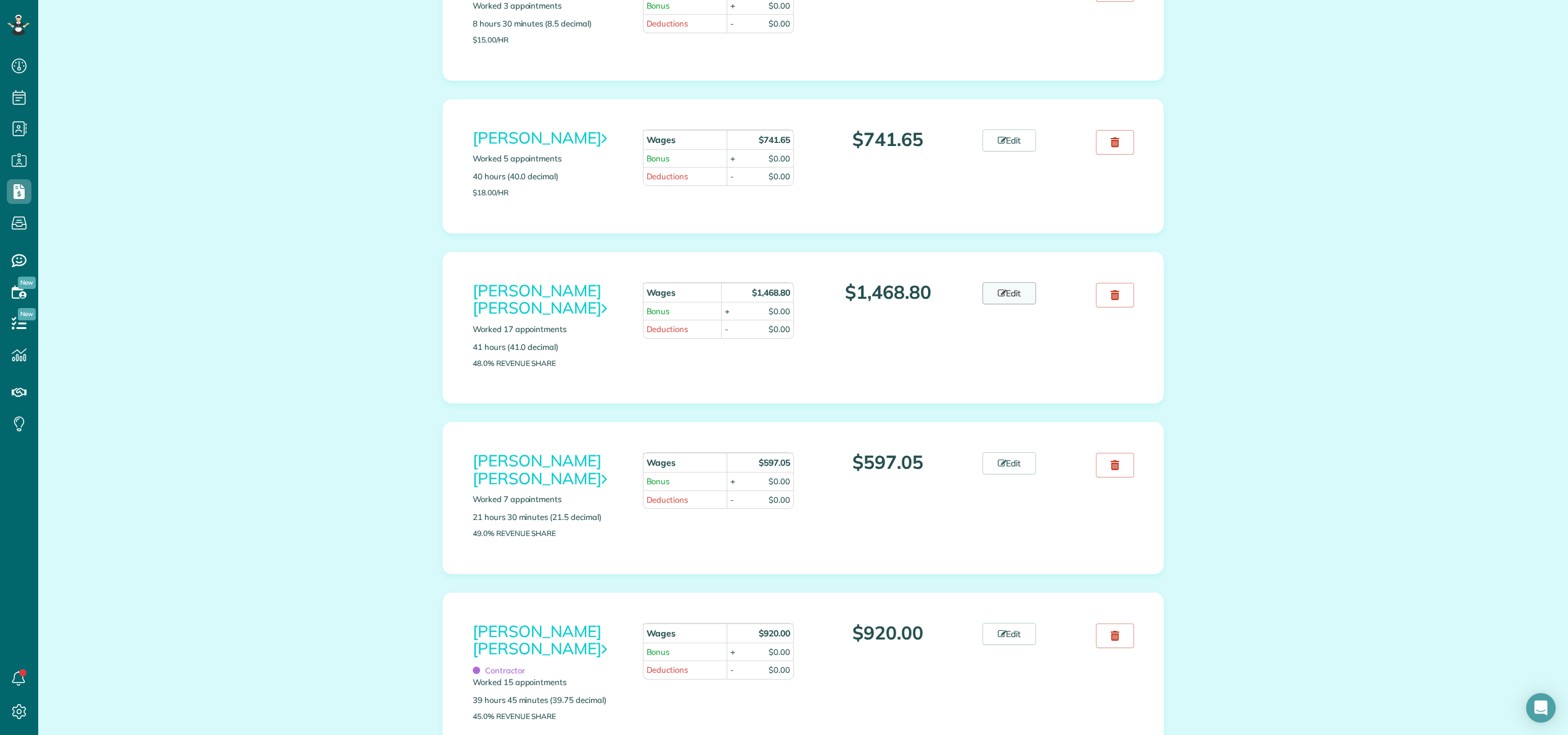
click at [1011, 293] on link "Edit" at bounding box center [1010, 293] width 54 height 22
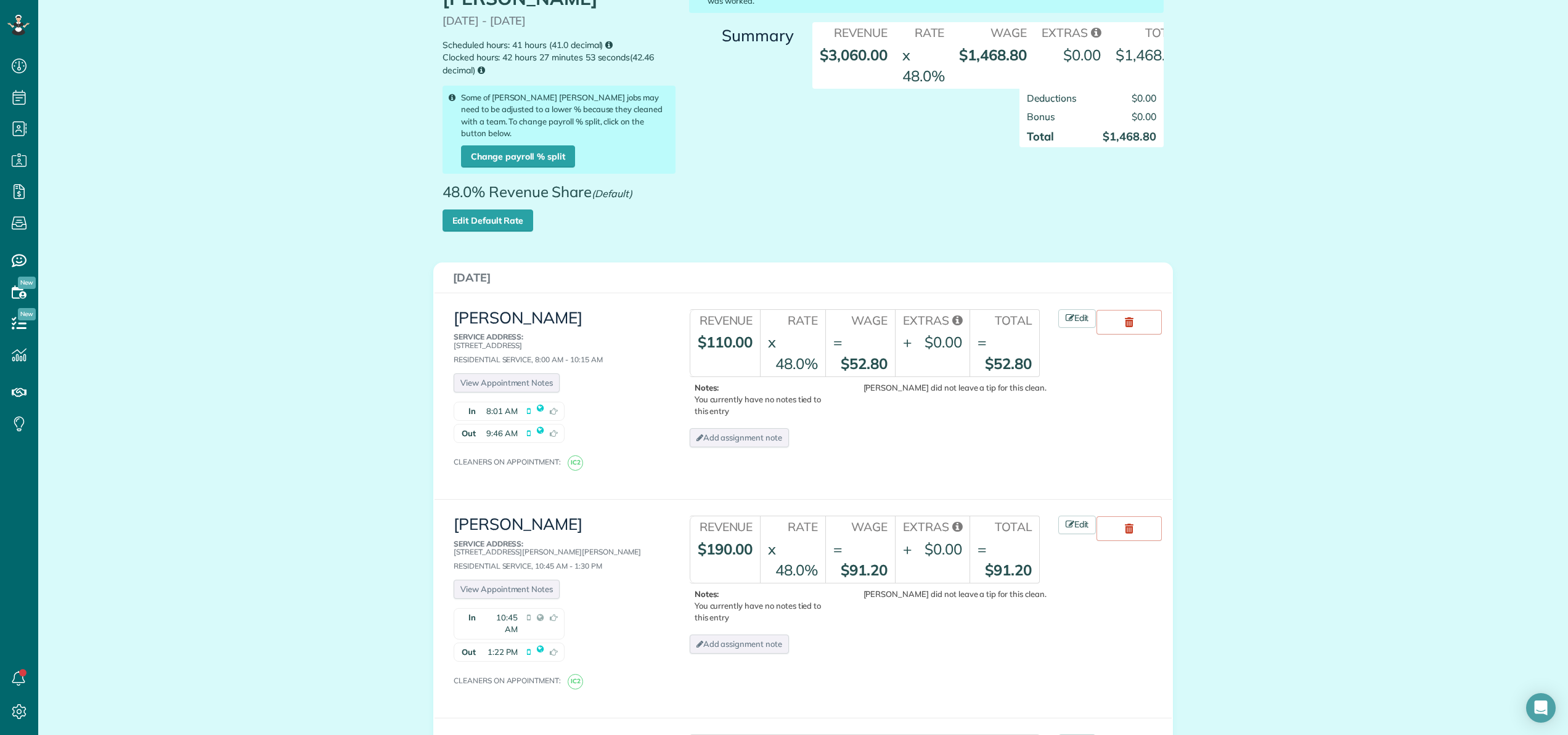
scroll to position [111, 0]
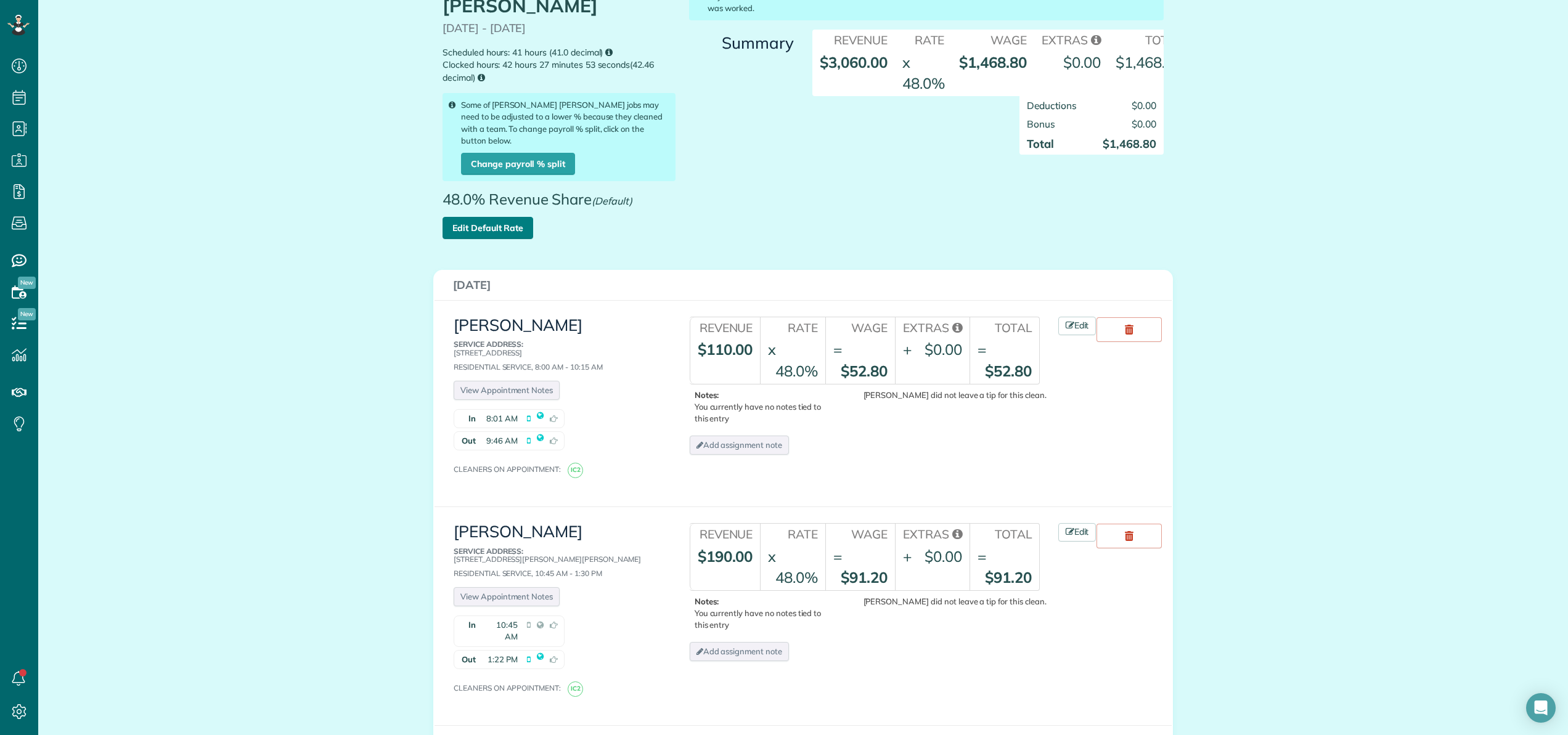
click at [502, 217] on link "Edit Default Rate" at bounding box center [488, 227] width 91 height 22
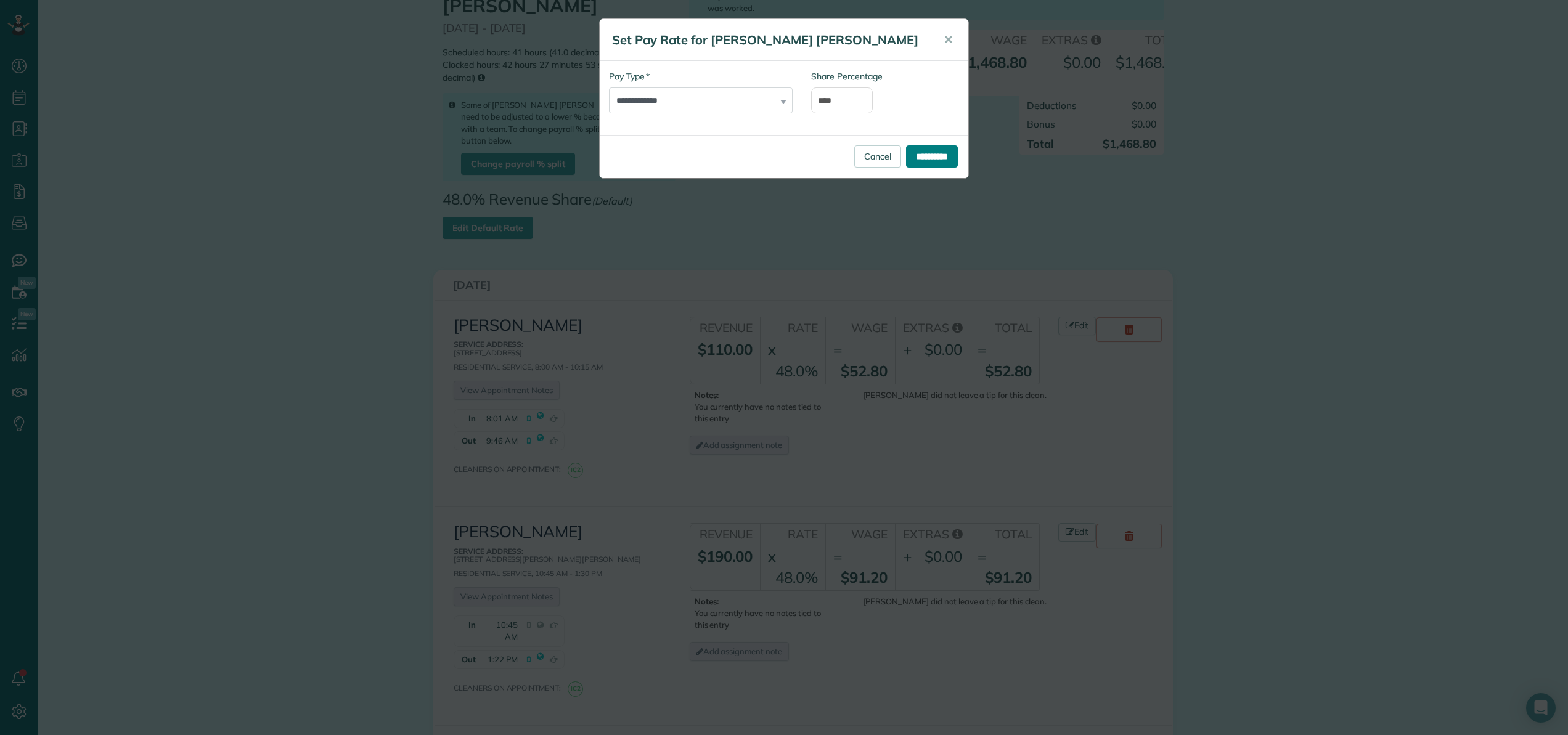
click at [933, 161] on input "**********" at bounding box center [932, 156] width 52 height 22
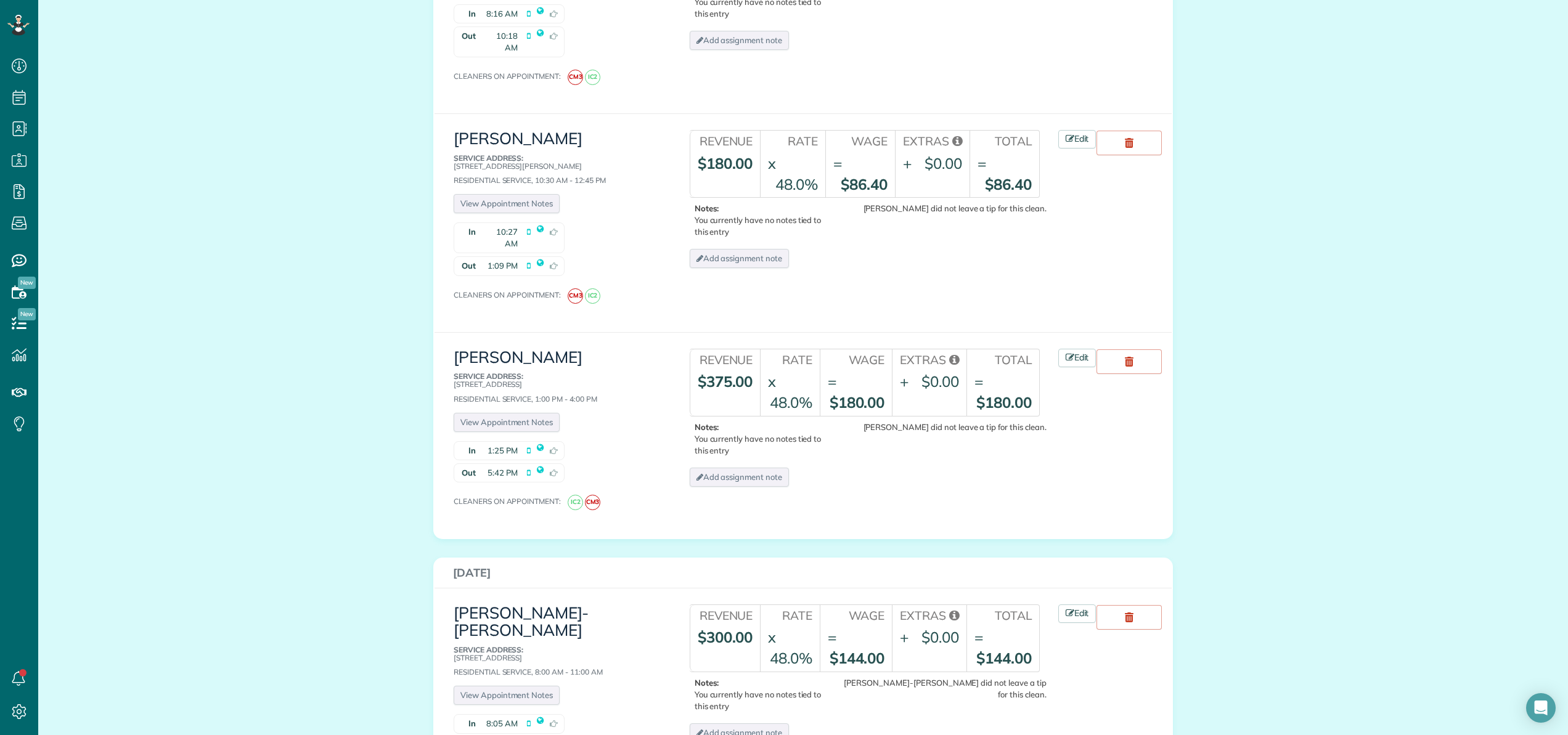
scroll to position [1235, 0]
